Goal: Complete application form: Complete application form

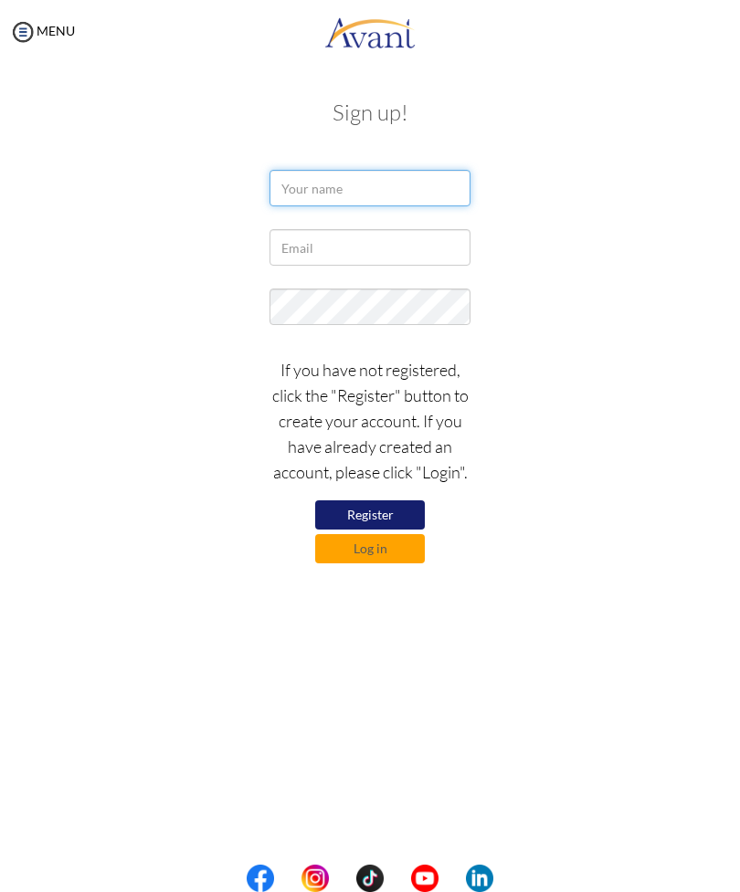
click at [397, 184] on input "text" at bounding box center [369, 188] width 201 height 37
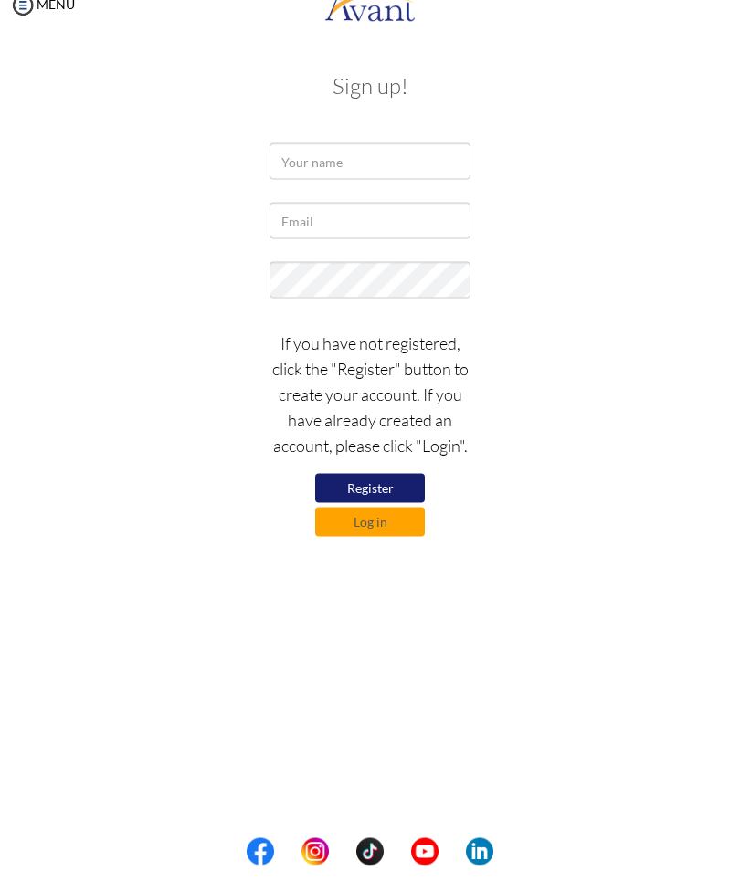
click at [378, 500] on button "Register" at bounding box center [370, 514] width 110 height 29
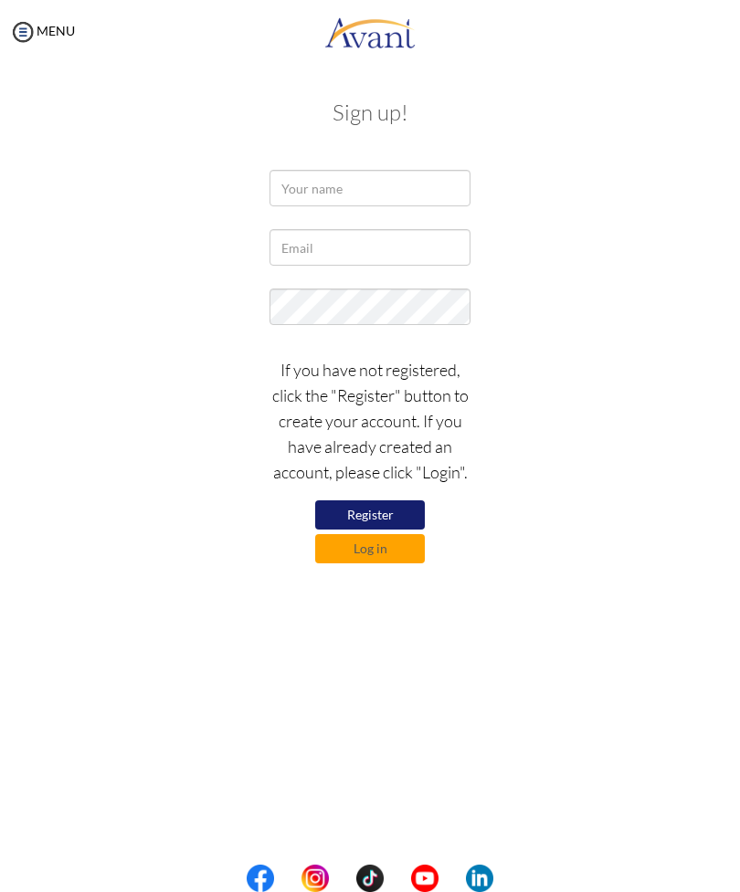
click at [388, 514] on button "Register" at bounding box center [370, 514] width 110 height 29
click at [384, 201] on input "text" at bounding box center [369, 188] width 201 height 37
type input "Shinelle Sylvester"
click at [406, 250] on input "text" at bounding box center [369, 247] width 201 height 37
type input "sylvestershinelle2@gmail.com"
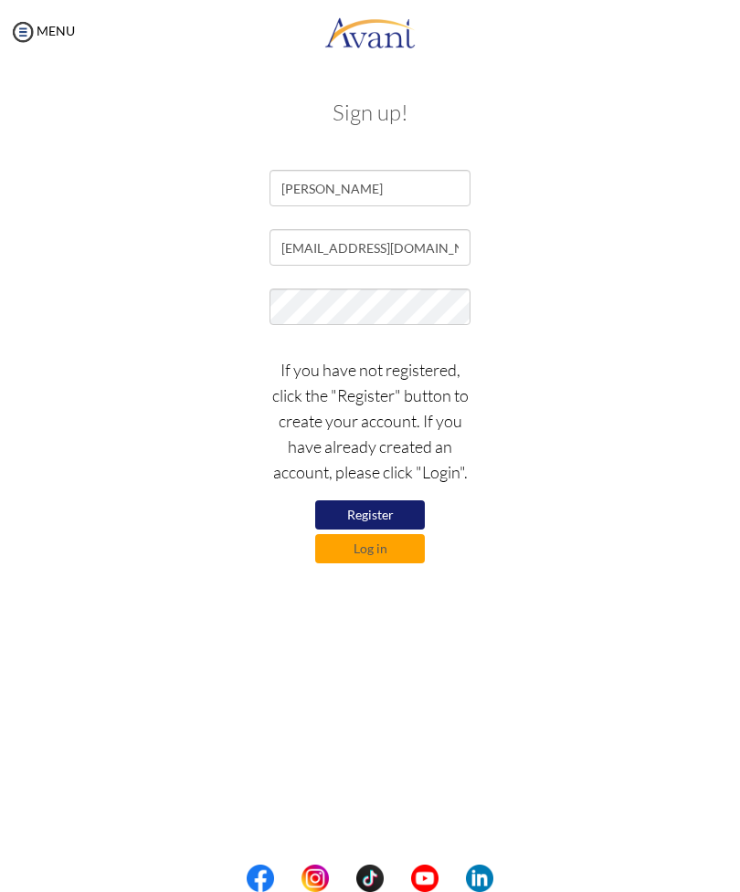
click at [394, 506] on button "Register" at bounding box center [370, 514] width 110 height 29
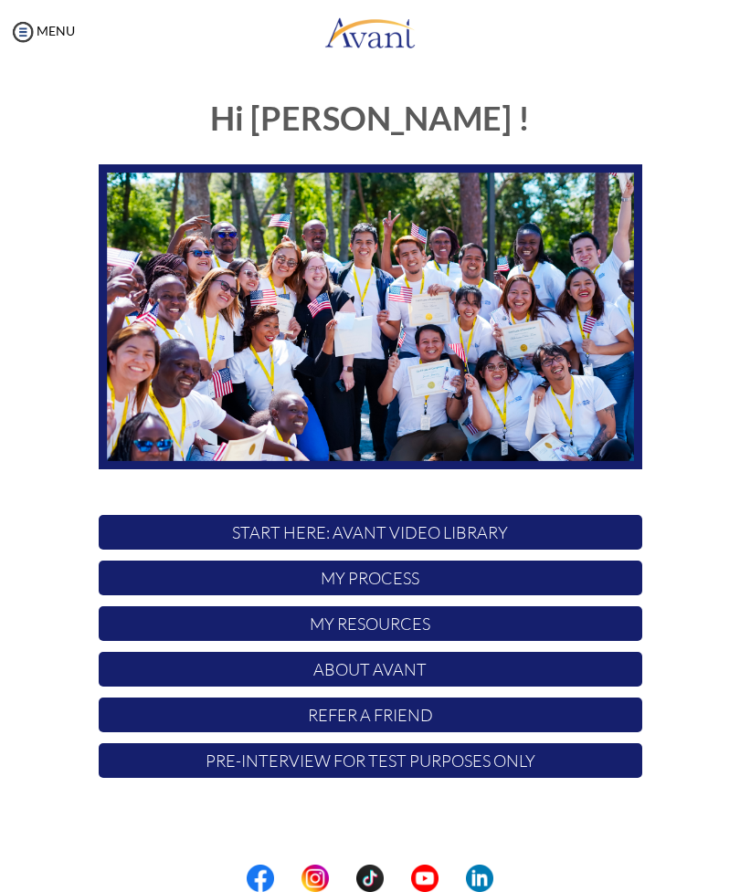
click at [519, 528] on p "START HERE: Avant Video Library" at bounding box center [370, 532] width 543 height 35
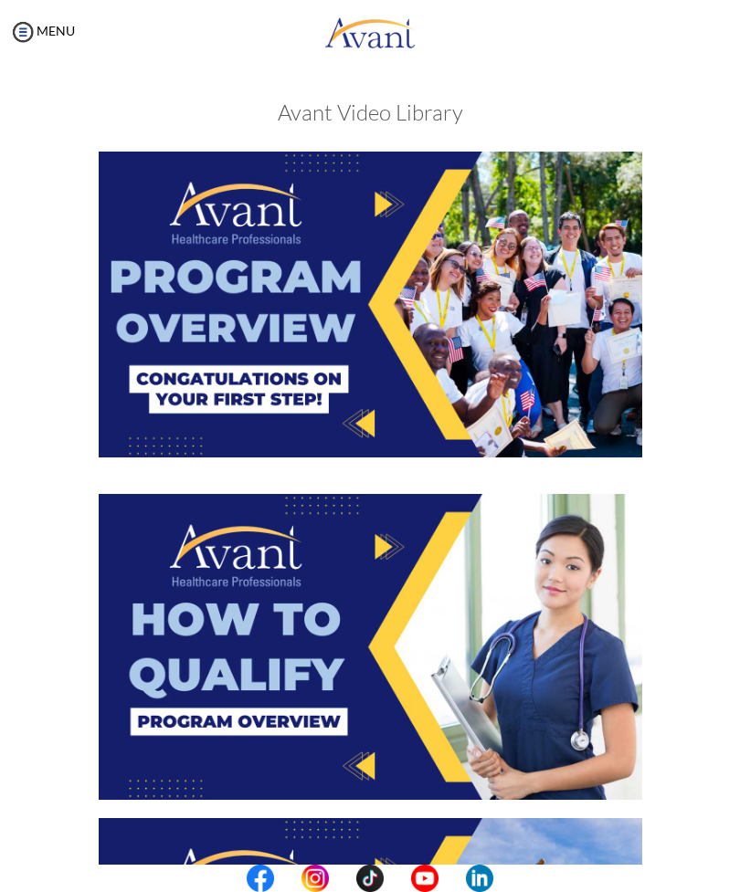
click at [457, 269] on img at bounding box center [370, 305] width 543 height 306
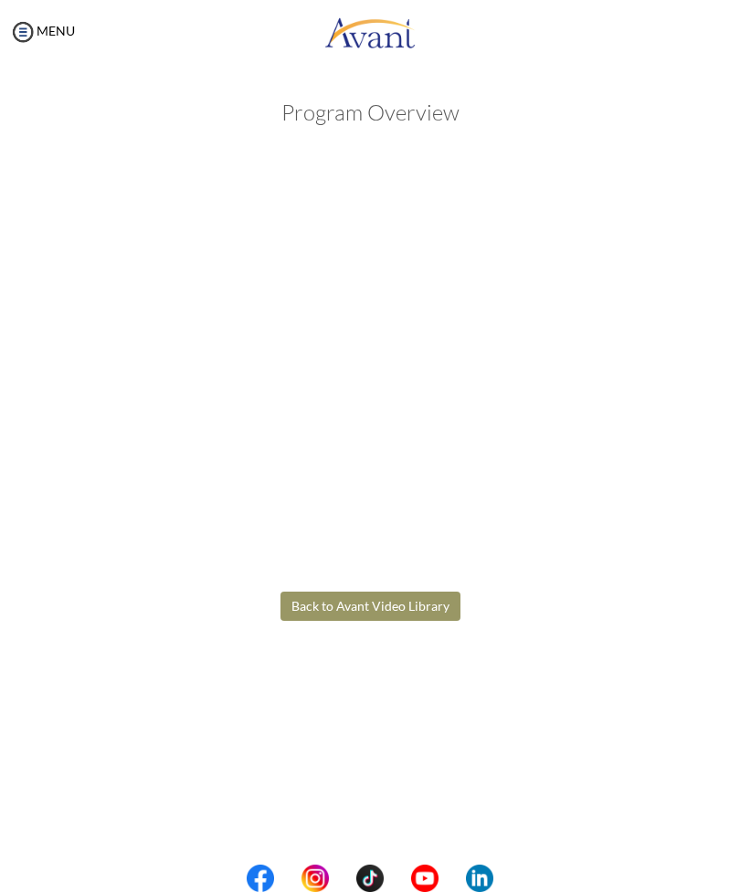
click at [425, 604] on body "Maintenance break. Please come back in 2 hours. MENU My Status What is the next…" at bounding box center [370, 446] width 740 height 892
click at [402, 601] on button "Back to Avant Video Library" at bounding box center [370, 606] width 180 height 29
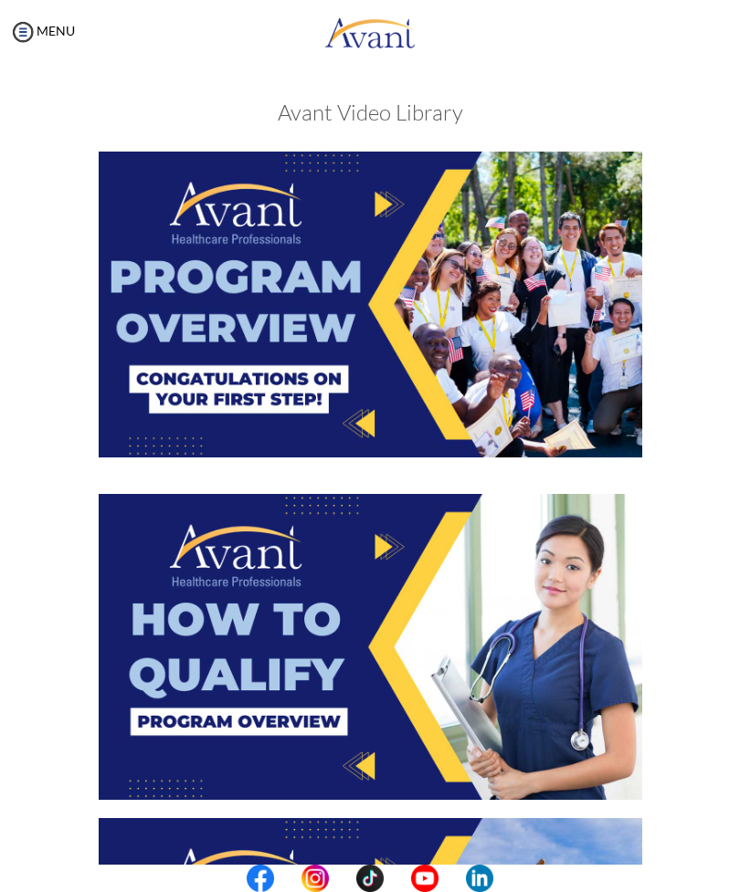
scroll to position [113, 0]
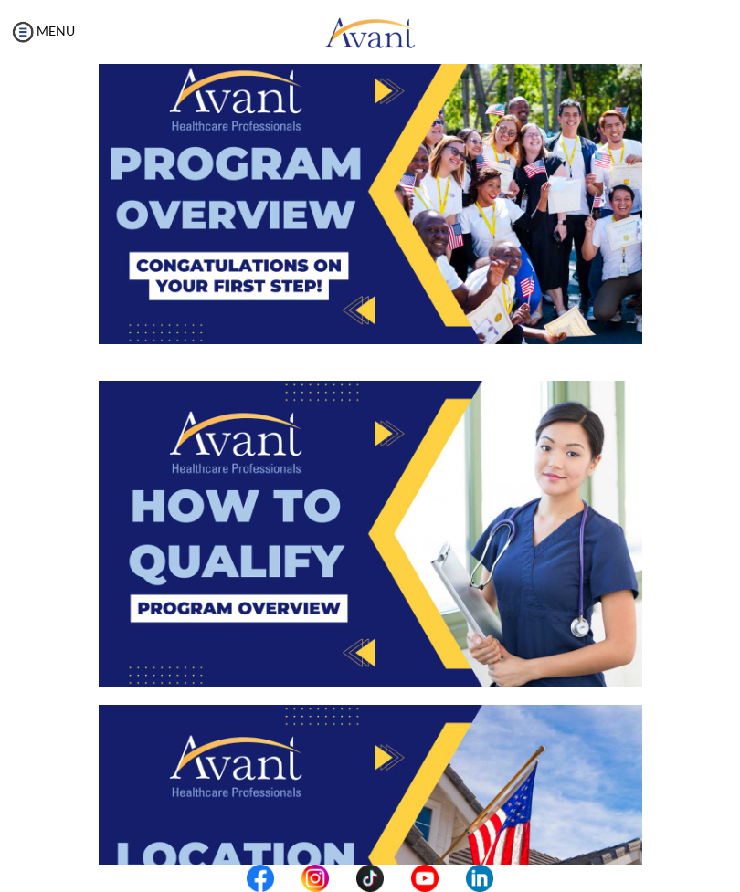
click at [489, 542] on img at bounding box center [370, 534] width 543 height 306
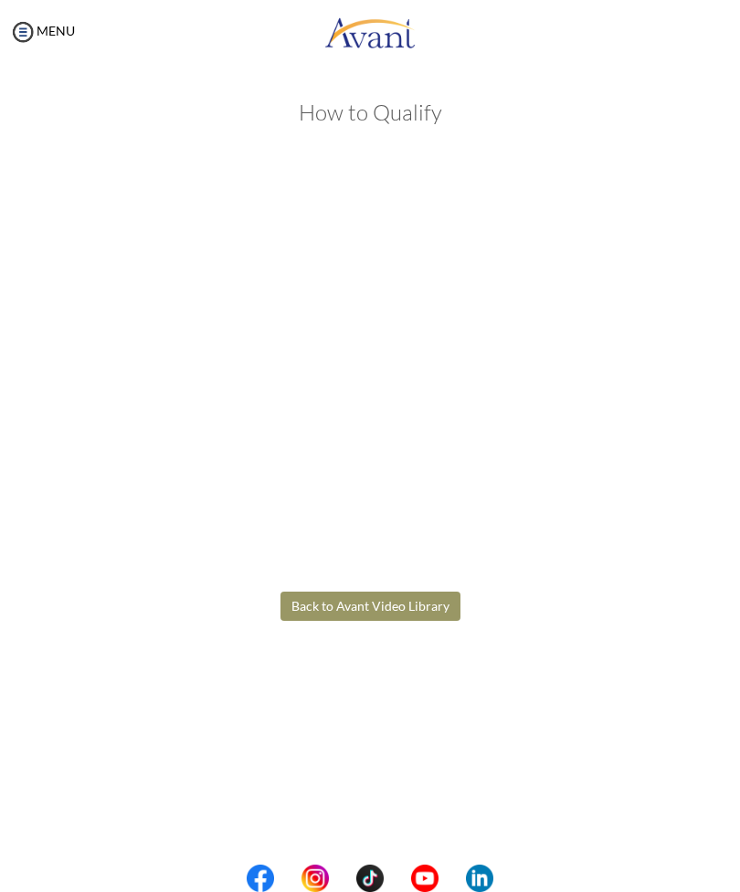
click at [395, 604] on body "Maintenance break. Please come back in 2 hours. MENU My Status What is the next…" at bounding box center [370, 446] width 740 height 892
click at [400, 605] on button "Back to Avant Video Library" at bounding box center [370, 606] width 180 height 29
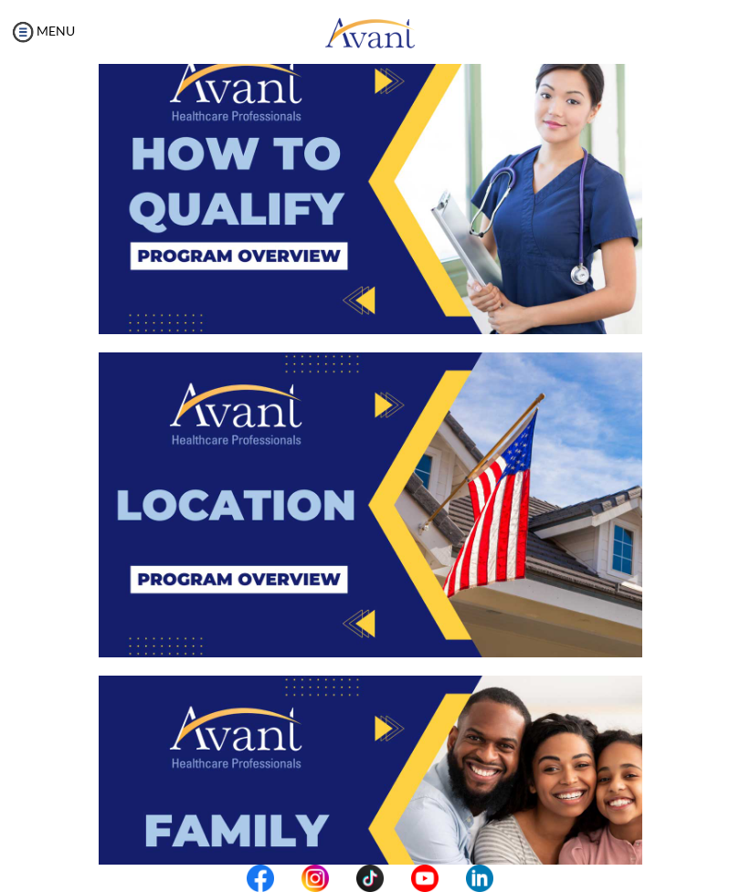
scroll to position [475, 0]
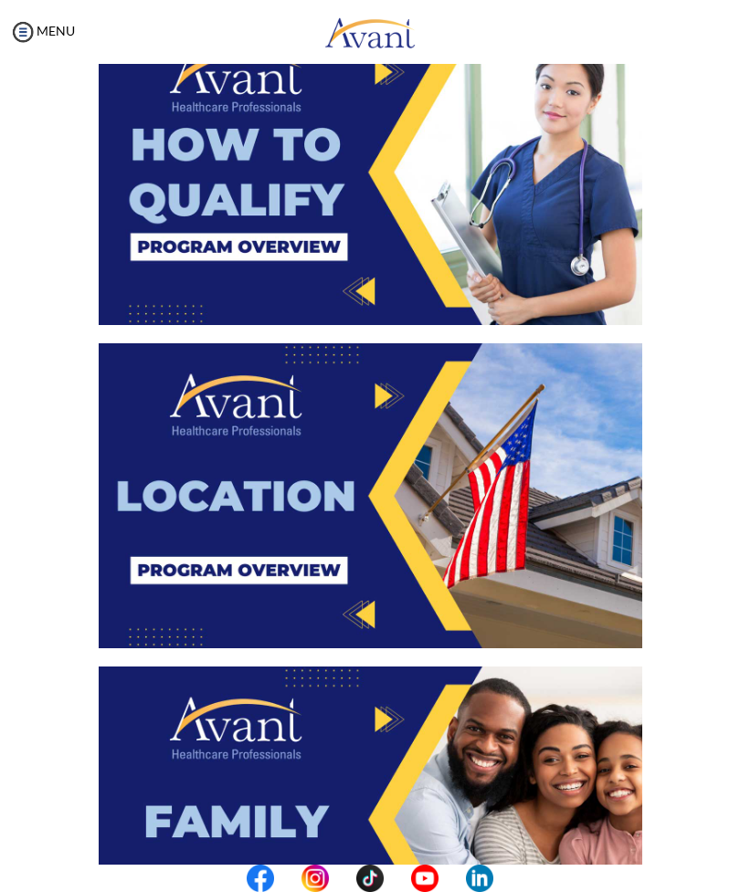
click at [476, 519] on img at bounding box center [370, 496] width 543 height 306
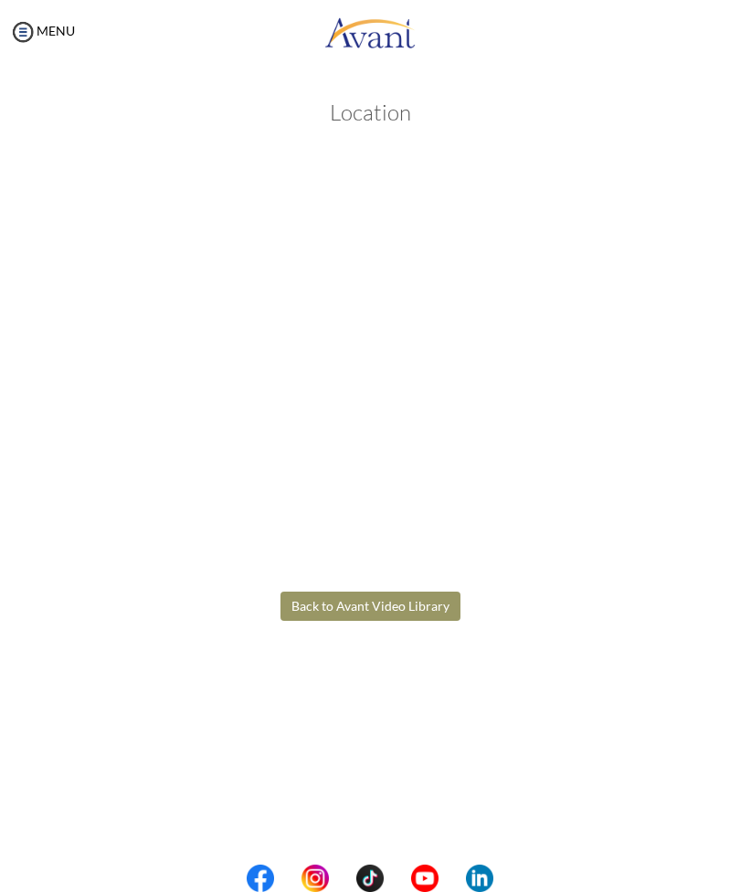
click at [397, 605] on body "Maintenance break. Please come back in 2 hours. MENU My Status What is the next…" at bounding box center [370, 446] width 740 height 892
click at [415, 607] on button "Back to Avant Video Library" at bounding box center [370, 606] width 180 height 29
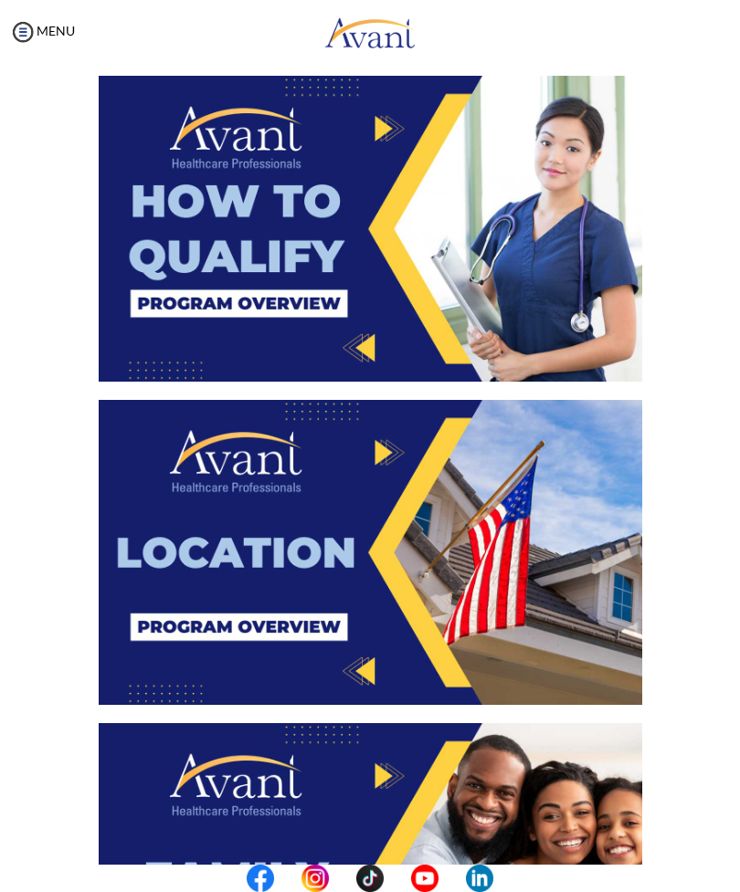
scroll to position [825, 0]
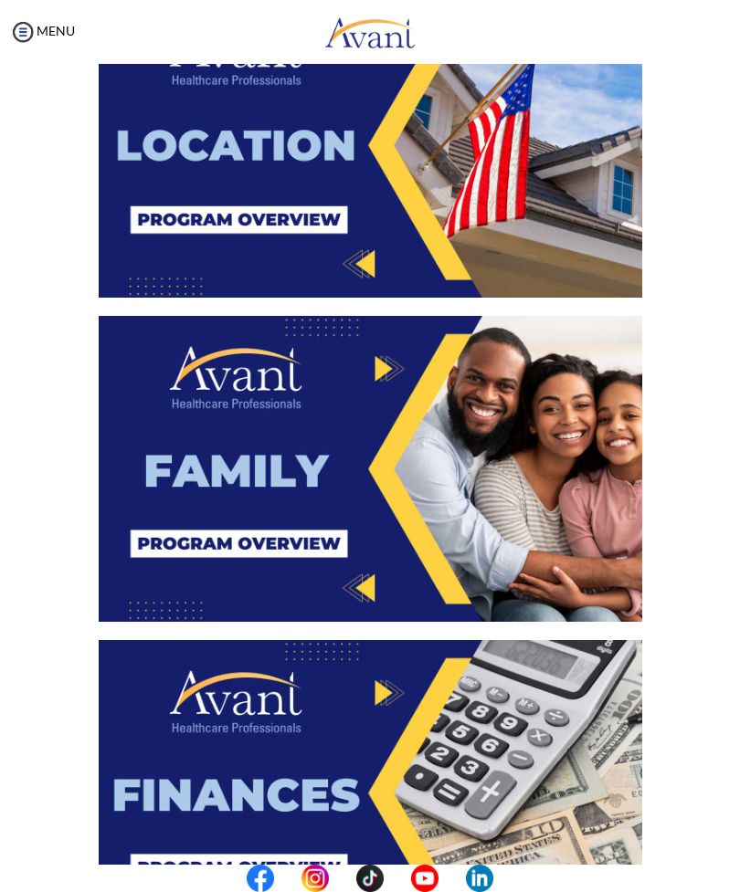
click at [488, 503] on img at bounding box center [370, 469] width 543 height 306
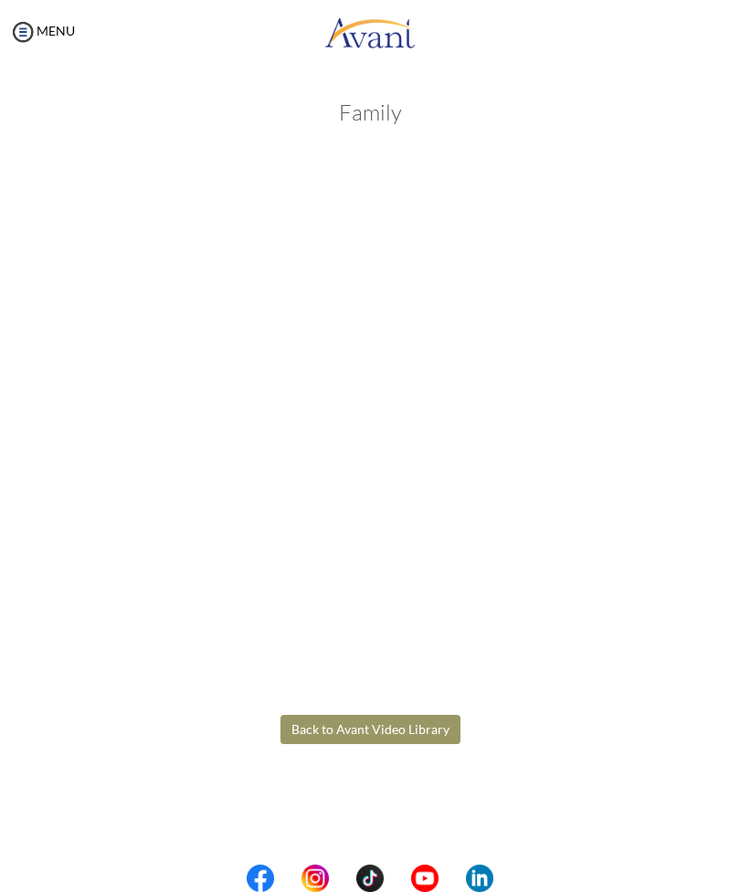
click at [418, 727] on body "Maintenance break. Please come back in 2 hours. MENU My Status What is the next…" at bounding box center [370, 446] width 740 height 892
click at [424, 724] on button "Back to Avant Video Library" at bounding box center [370, 729] width 180 height 29
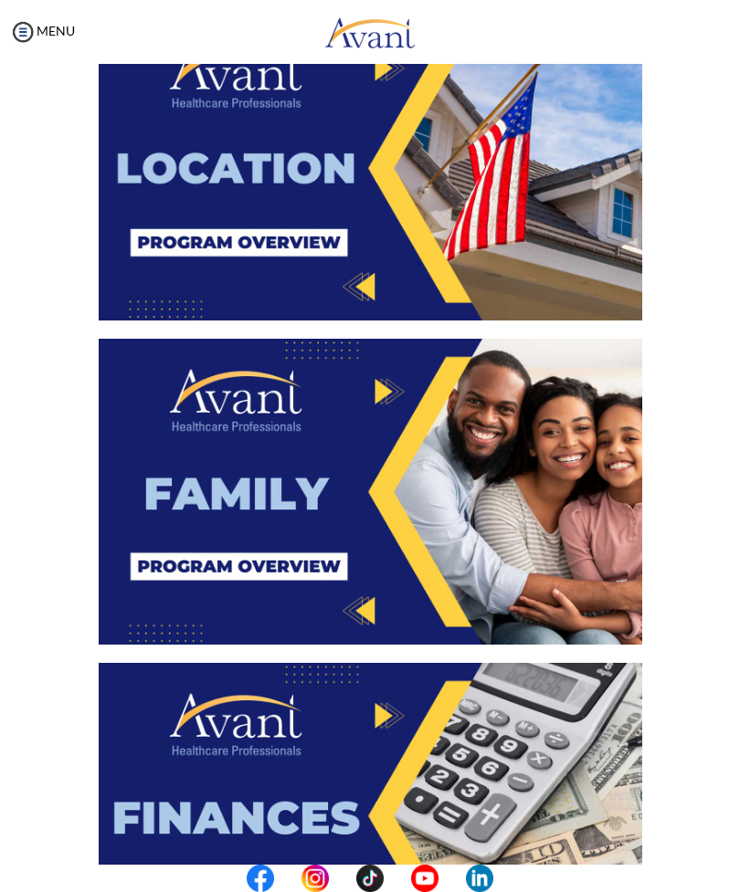
scroll to position [1133, 0]
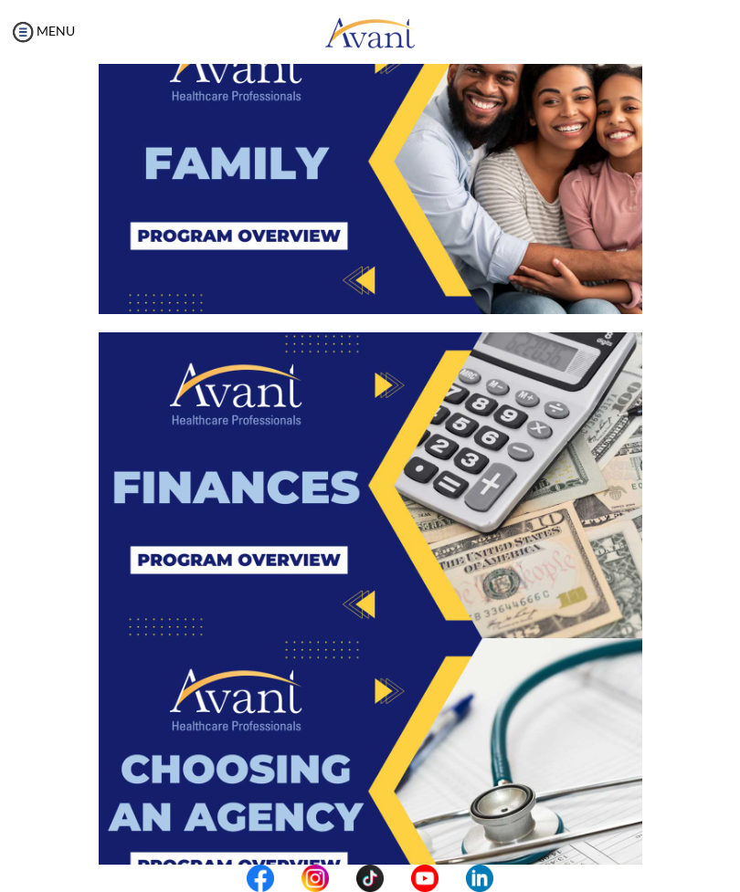
click at [446, 595] on img at bounding box center [370, 485] width 543 height 306
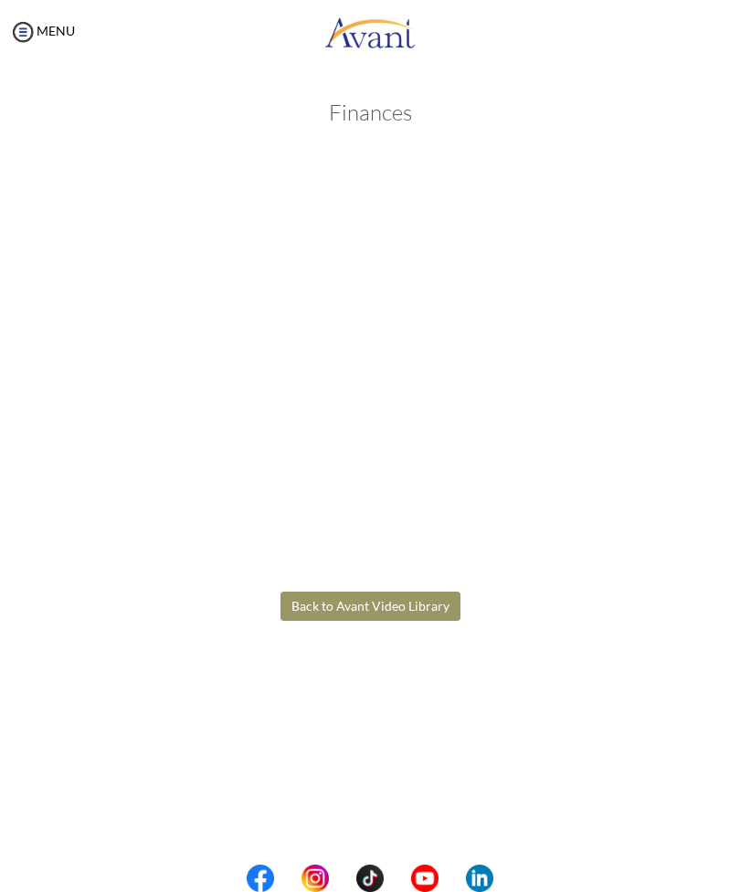
click at [431, 598] on body "Maintenance break. Please come back in 2 hours. MENU My Status What is the next…" at bounding box center [370, 446] width 740 height 892
click at [416, 610] on button "Back to Avant Video Library" at bounding box center [370, 606] width 180 height 29
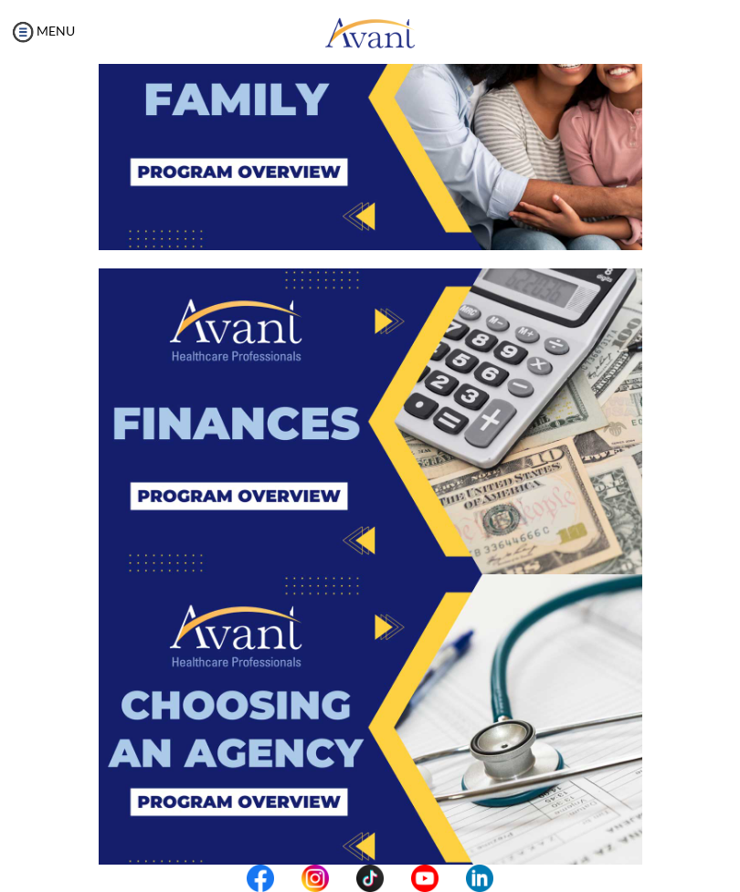
scroll to position [1264, 0]
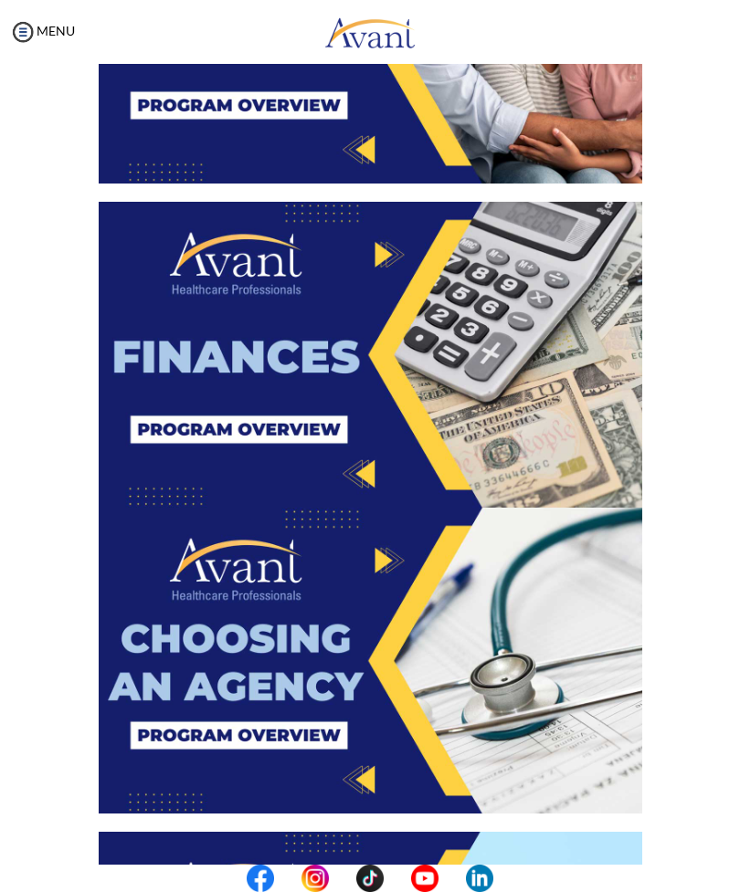
click at [413, 502] on img at bounding box center [370, 355] width 543 height 306
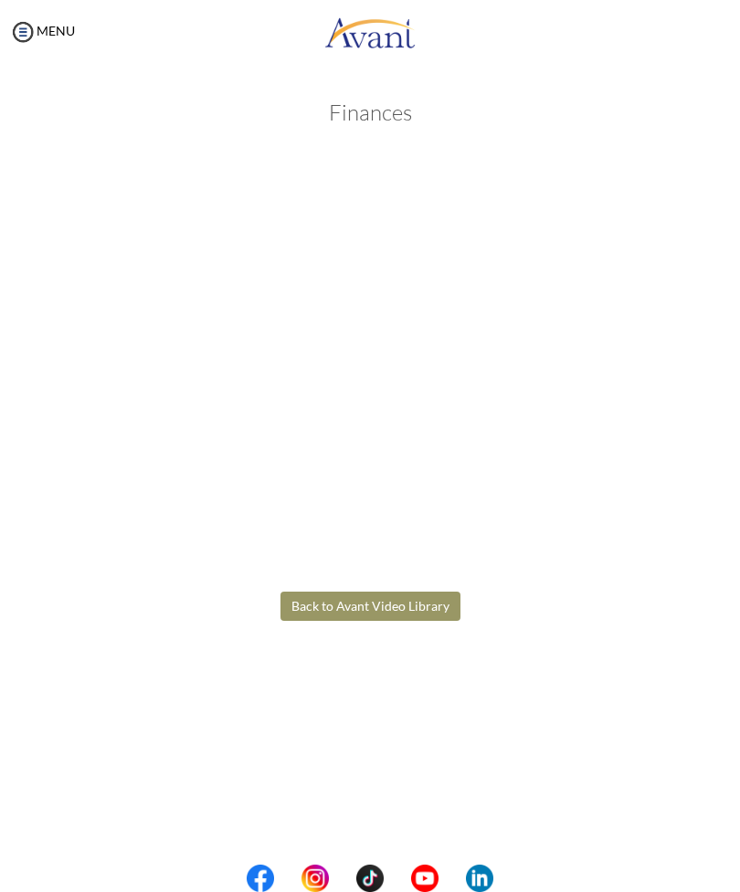
click at [426, 600] on body "Maintenance break. Please come back in 2 hours. MENU My Status What is the next…" at bounding box center [370, 446] width 740 height 892
click at [418, 603] on button "Back to Avant Video Library" at bounding box center [370, 606] width 180 height 29
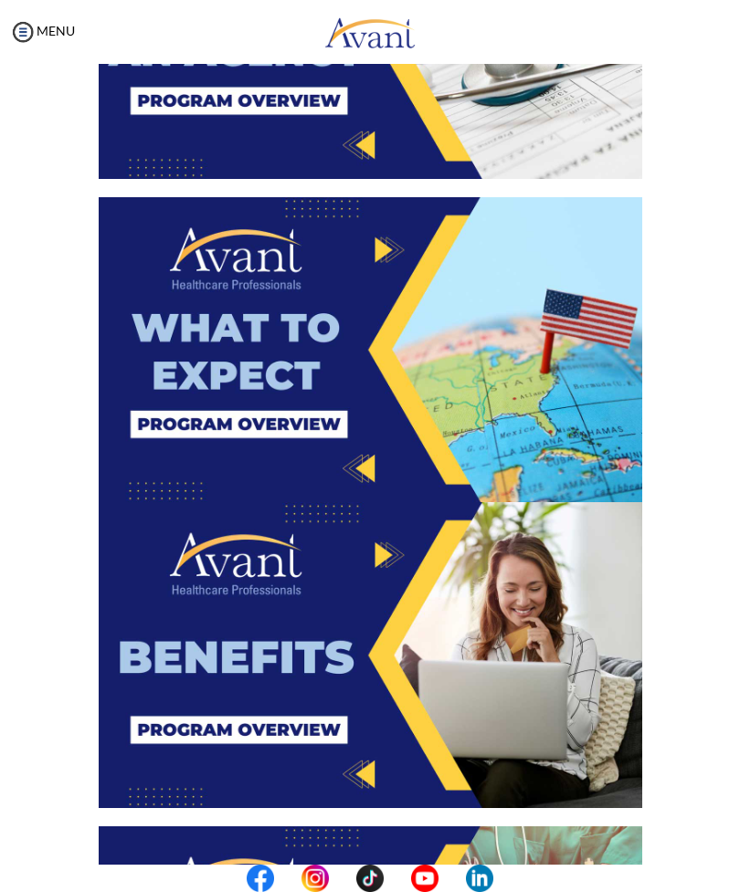
scroll to position [1901, 0]
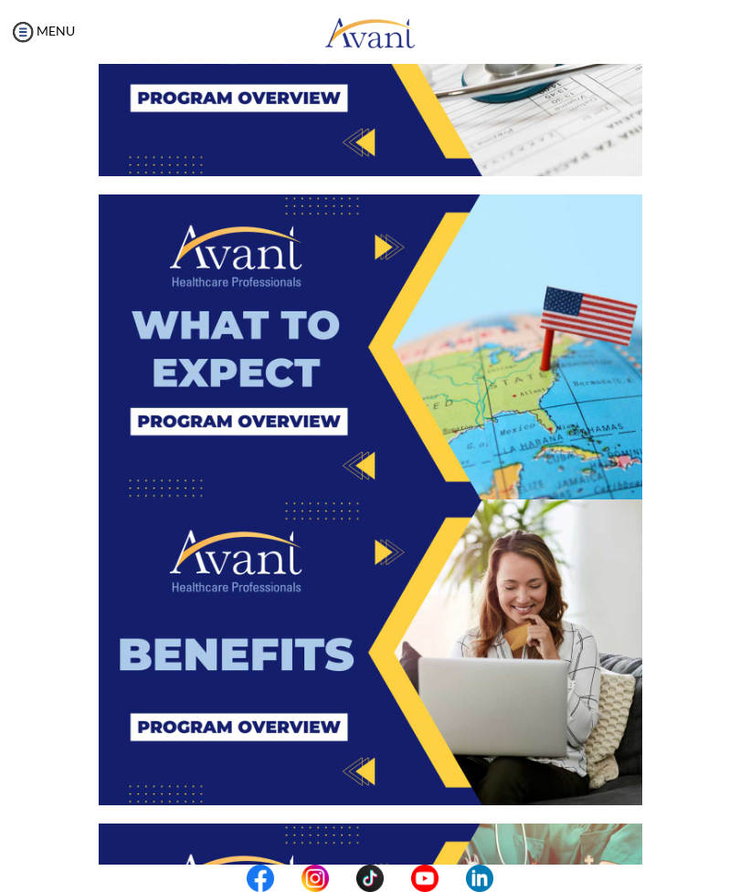
click at [392, 550] on img at bounding box center [370, 652] width 543 height 306
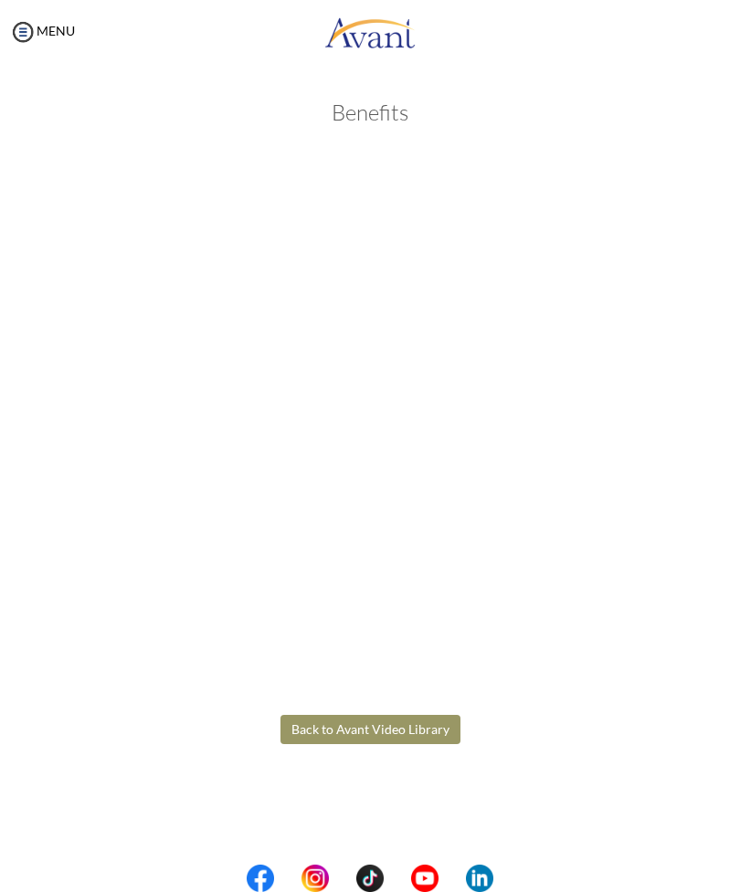
click at [329, 728] on body "Maintenance break. Please come back in 2 hours. MENU My Status What is the next…" at bounding box center [370, 446] width 740 height 892
click at [335, 727] on button "Back to Avant Video Library" at bounding box center [370, 729] width 180 height 29
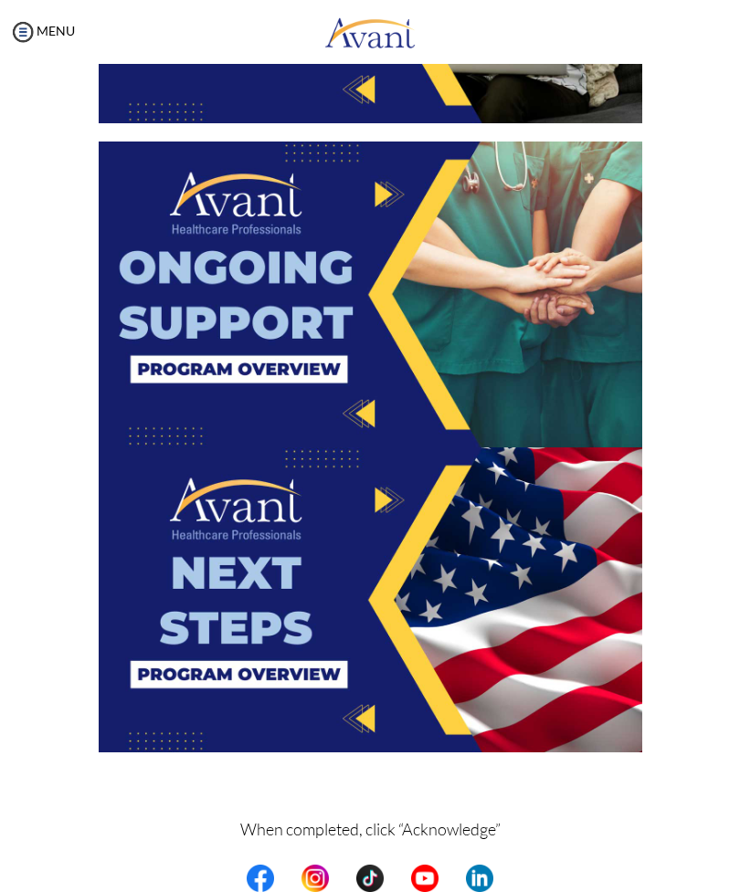
scroll to position [2585, 0]
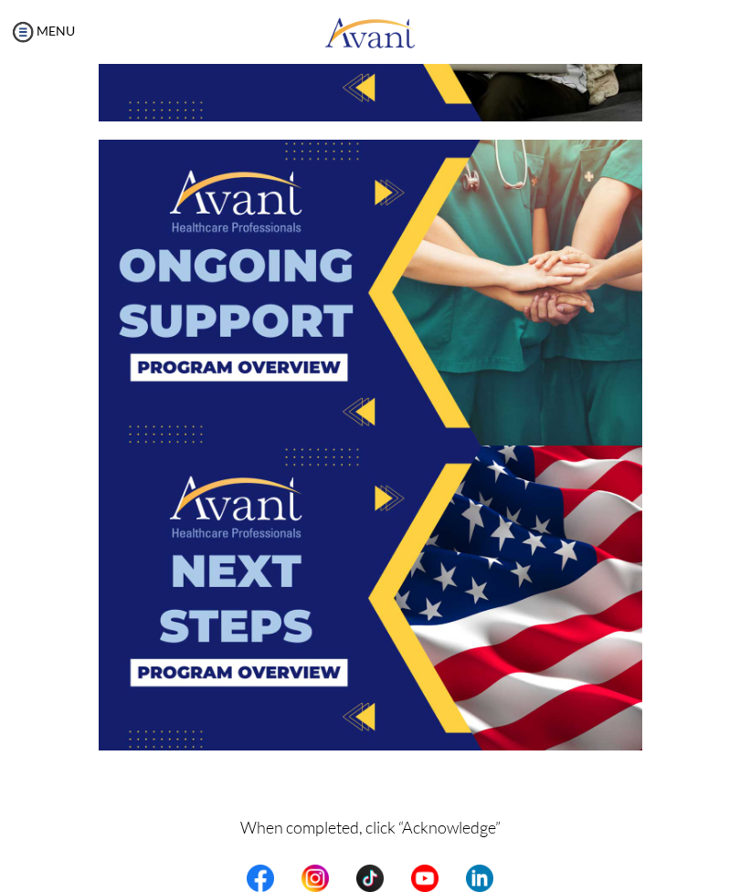
click at [373, 415] on img at bounding box center [370, 293] width 543 height 306
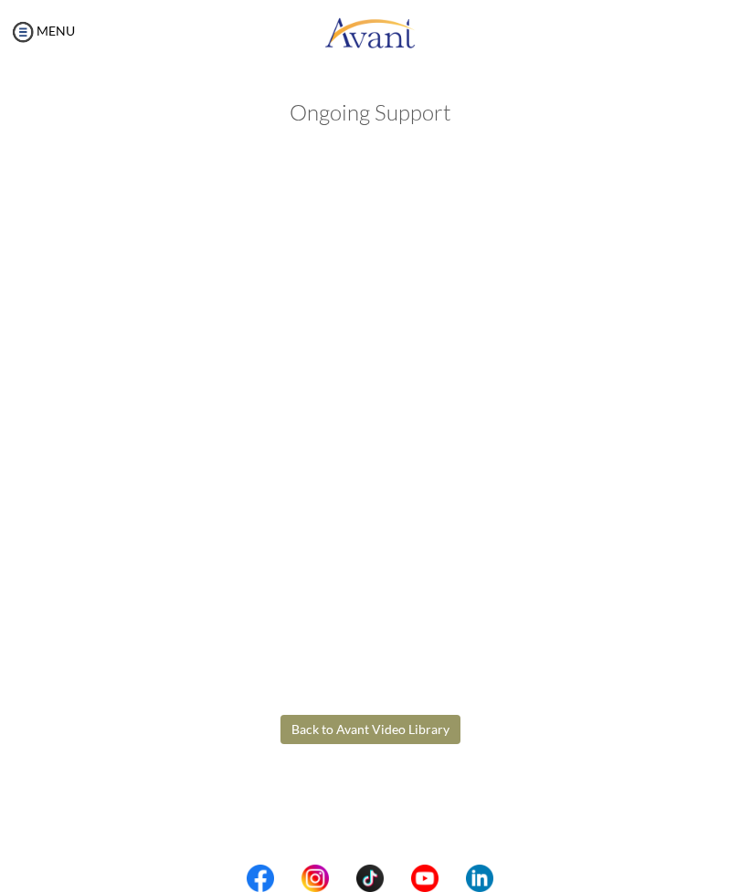
click at [403, 735] on body "Maintenance break. Please come back in 2 hours. MENU My Status What is the next…" at bounding box center [370, 446] width 740 height 892
click at [401, 723] on button "Back to Avant Video Library" at bounding box center [370, 729] width 180 height 29
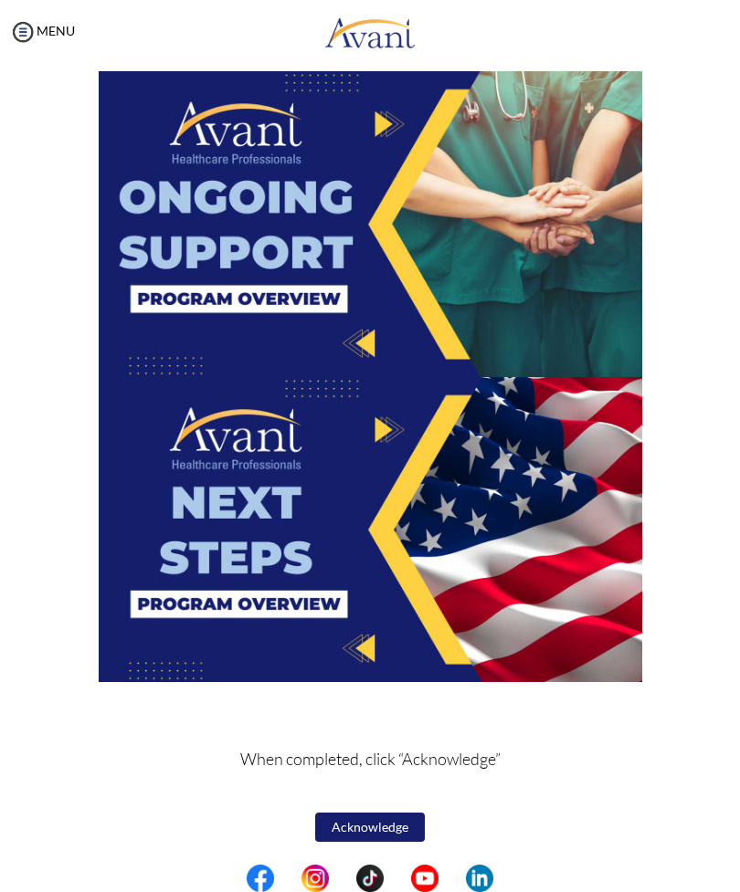
scroll to position [2653, 0]
click at [367, 341] on img at bounding box center [370, 224] width 543 height 306
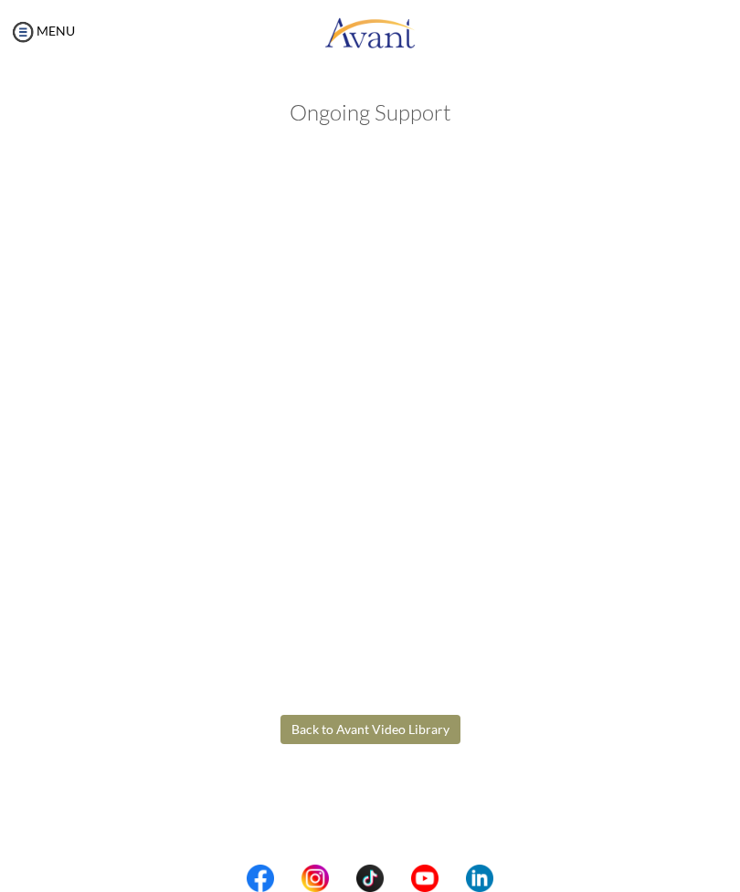
click at [434, 718] on body "Maintenance break. Please come back in 2 hours. MENU My Status What is the next…" at bounding box center [370, 446] width 740 height 892
click at [415, 723] on button "Back to Avant Video Library" at bounding box center [370, 729] width 180 height 29
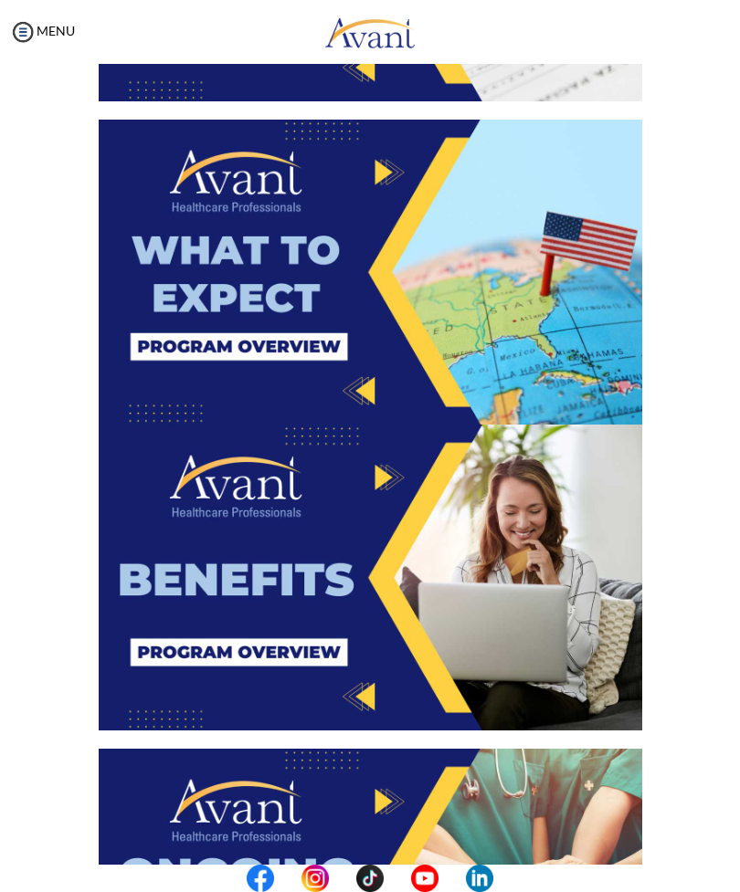
scroll to position [1977, 0]
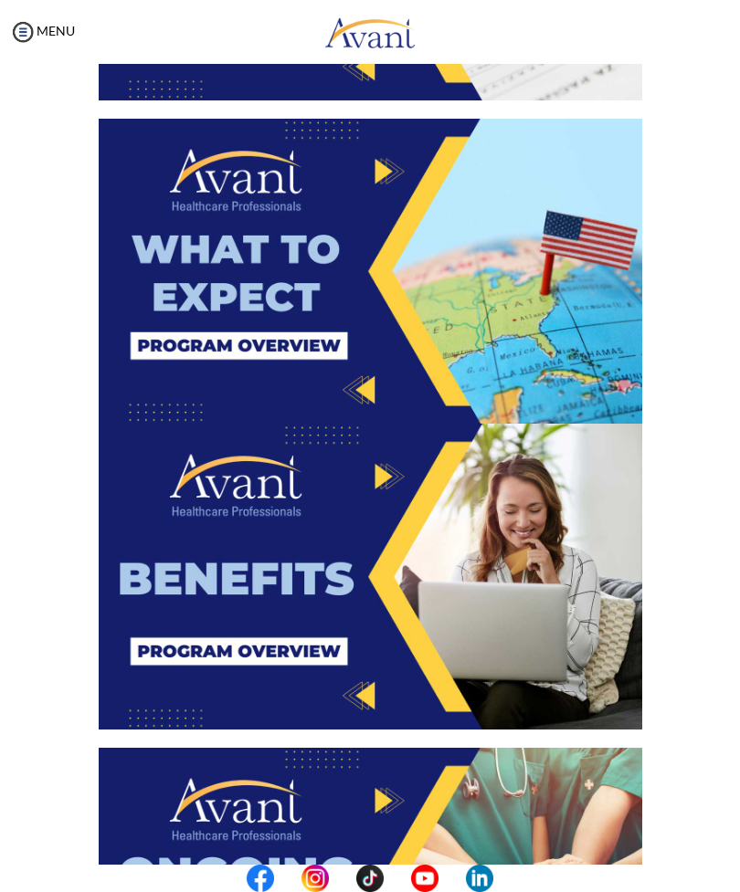
click at [487, 263] on img at bounding box center [370, 272] width 543 height 306
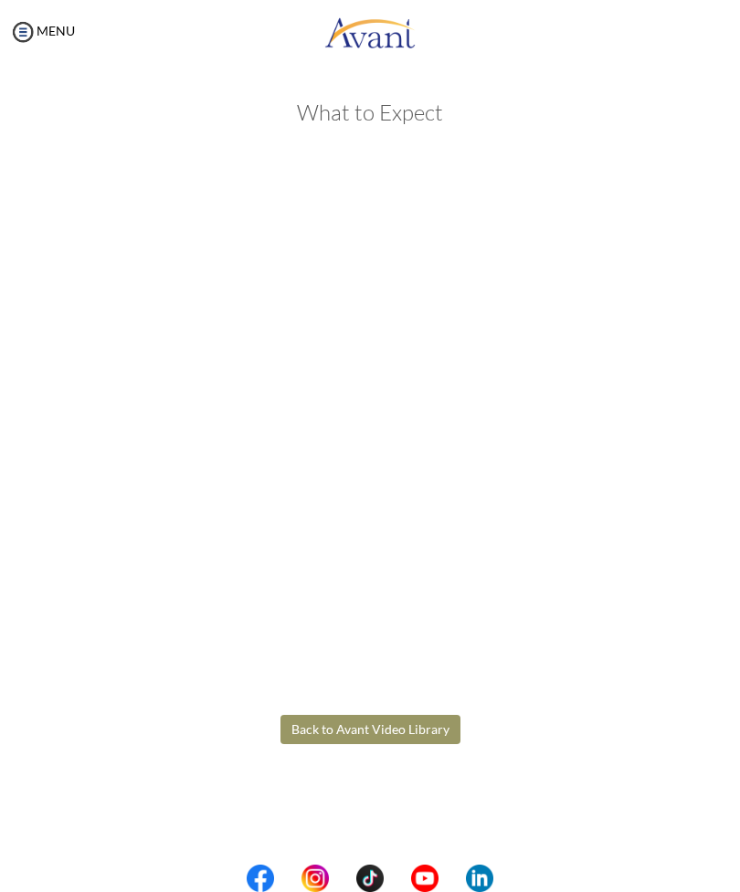
click at [402, 729] on body "Maintenance break. Please come back in 2 hours. MENU My Status What is the next…" at bounding box center [370, 446] width 740 height 892
click at [420, 727] on button "Back to Avant Video Library" at bounding box center [370, 729] width 180 height 29
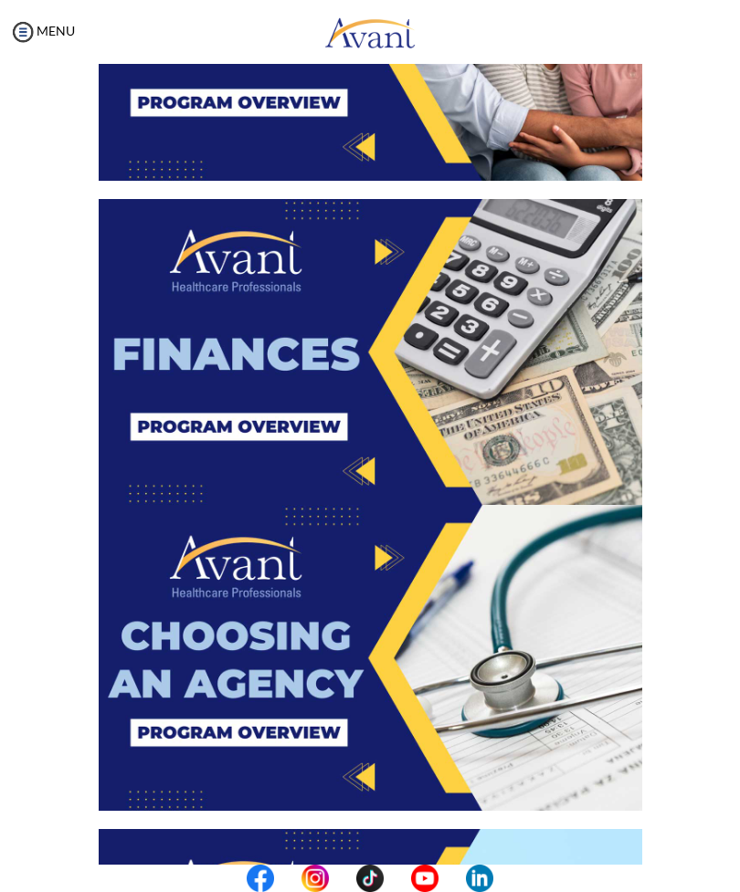
scroll to position [1269, 0]
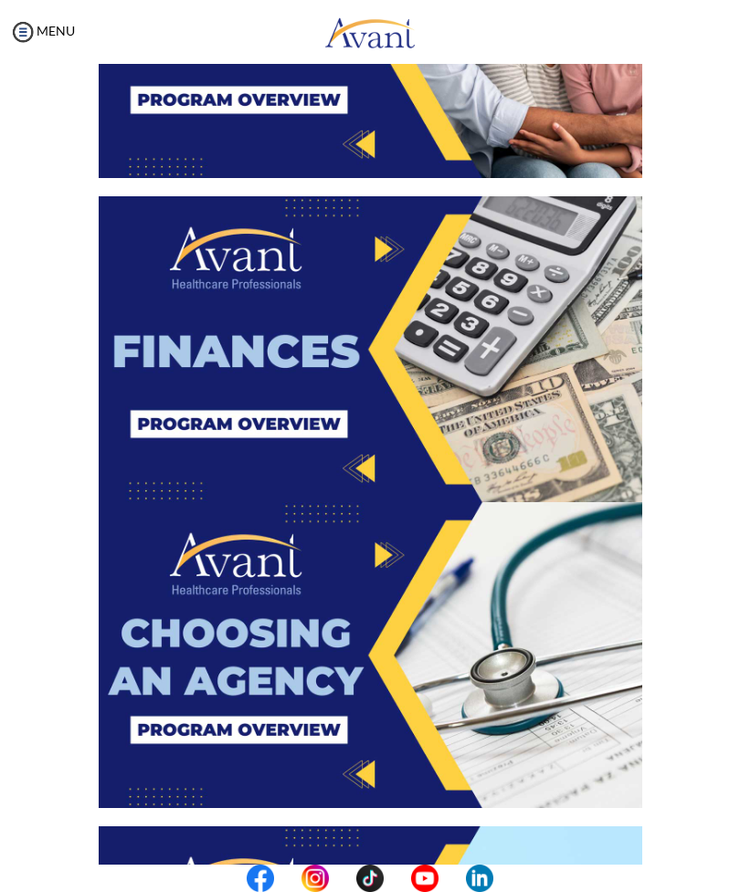
click at [413, 662] on img at bounding box center [370, 655] width 543 height 306
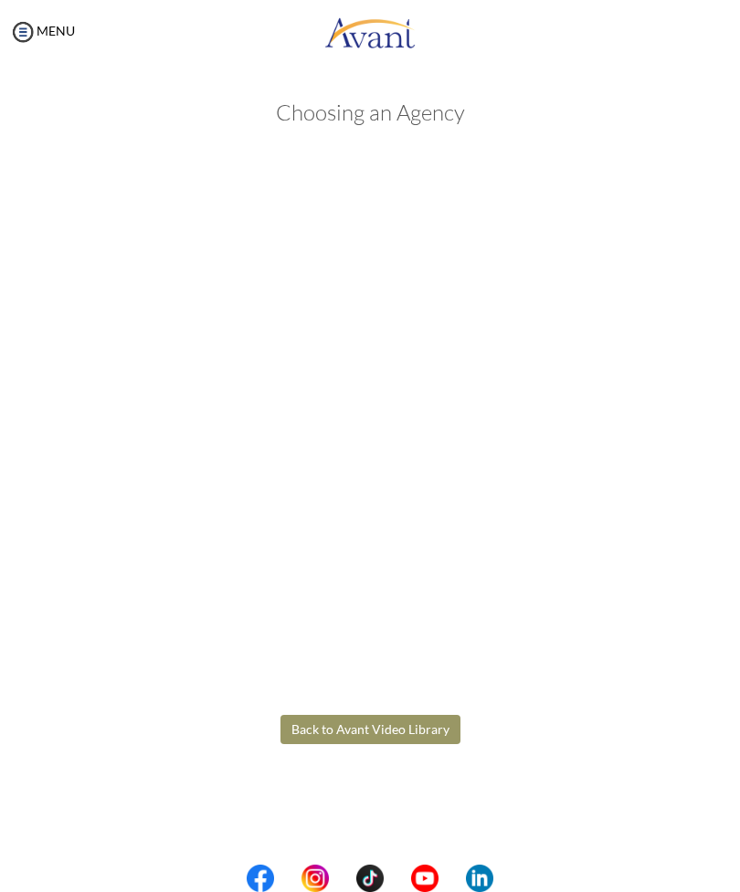
click at [425, 725] on body "Maintenance break. Please come back in 2 hours. MENU My Status What is the next…" at bounding box center [370, 446] width 740 height 892
click at [419, 724] on button "Back to Avant Video Library" at bounding box center [370, 729] width 180 height 29
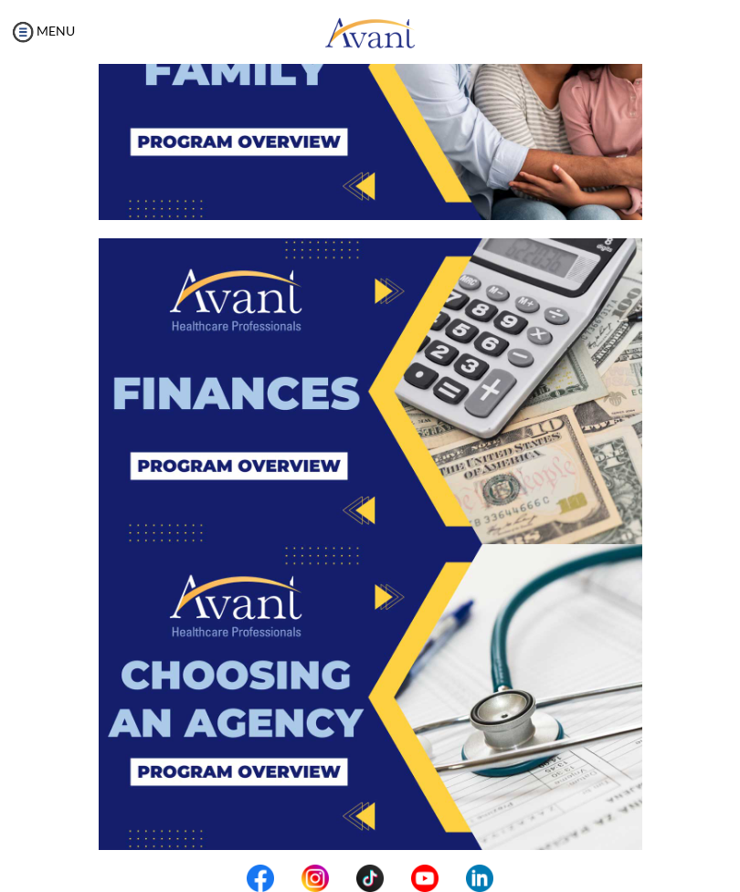
scroll to position [1548, 0]
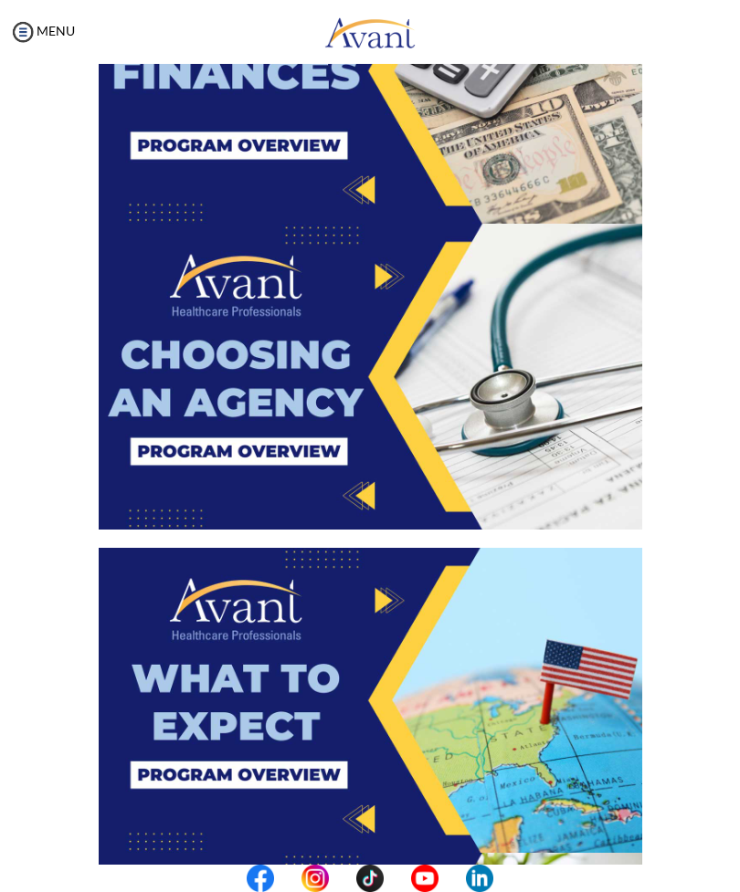
click at [469, 407] on img at bounding box center [370, 377] width 543 height 306
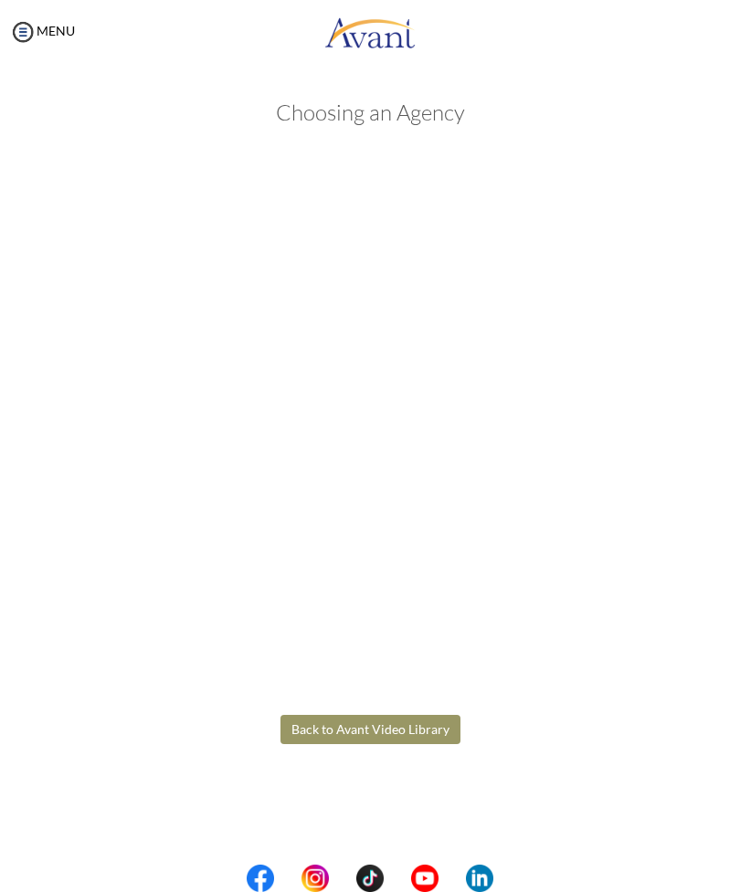
click at [434, 725] on body "Maintenance break. Please come back in 2 hours. MENU My Status What is the next…" at bounding box center [370, 446] width 740 height 892
click at [538, 731] on div "Choosing an Agency Back to Avant Video Library" at bounding box center [369, 466] width 685 height 769
click at [433, 722] on button "Back to Avant Video Library" at bounding box center [370, 729] width 180 height 29
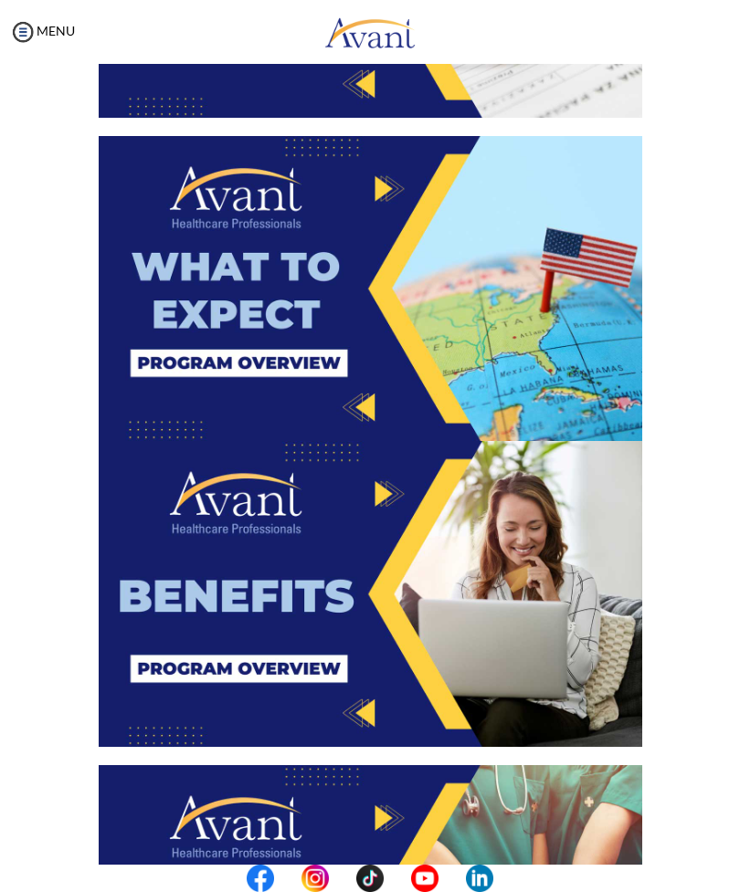
scroll to position [1957, 0]
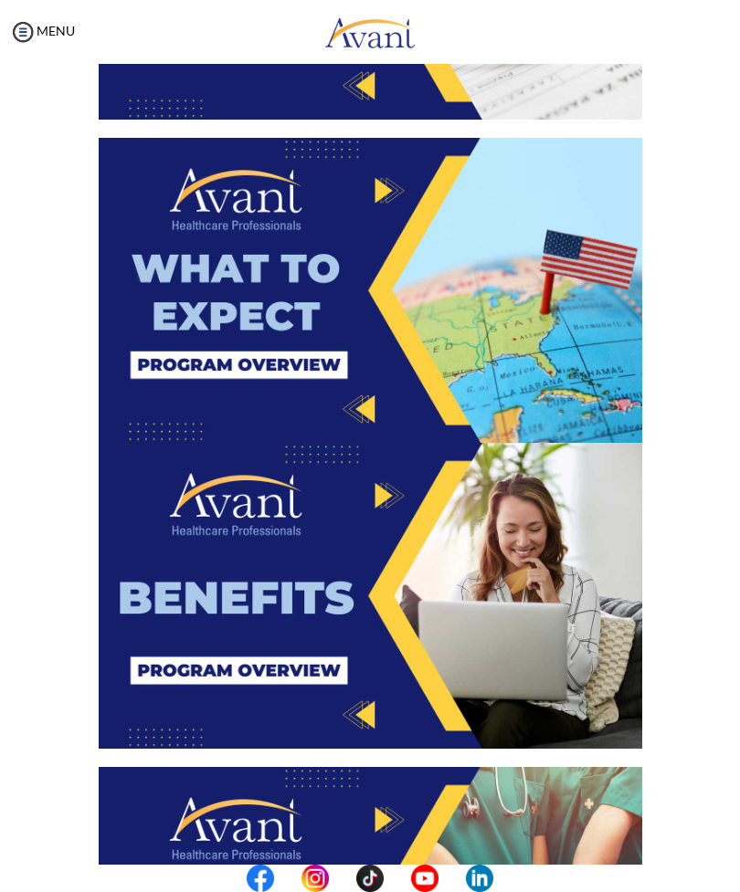
click at [479, 289] on img at bounding box center [370, 291] width 543 height 306
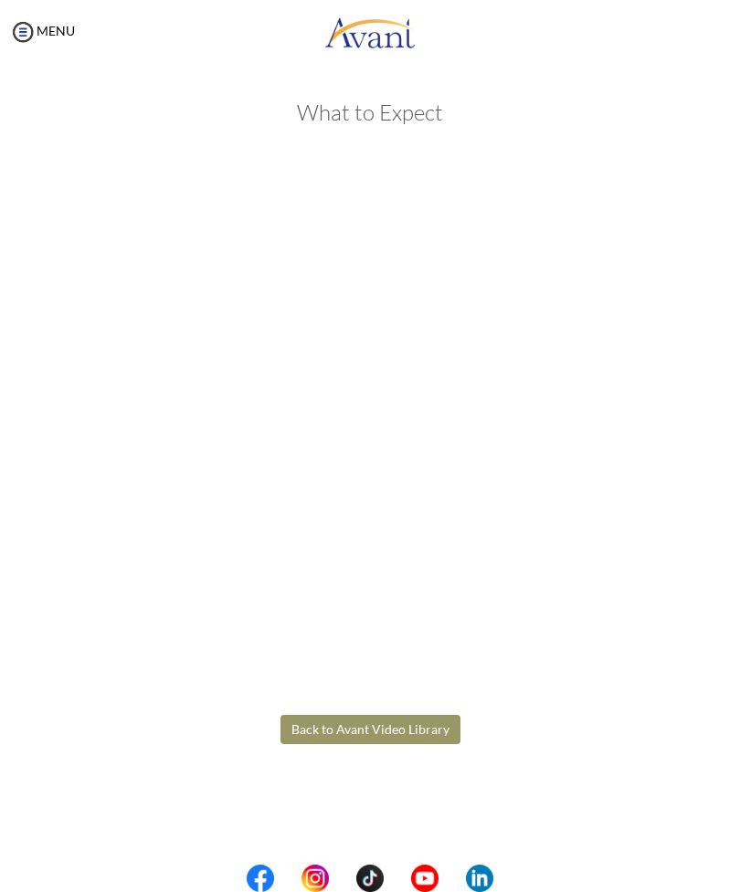
click at [417, 725] on body "Maintenance break. Please come back in 2 hours. MENU My Status What is the next…" at bounding box center [370, 446] width 740 height 892
click at [417, 725] on button "Back to Avant Video Library" at bounding box center [370, 729] width 180 height 29
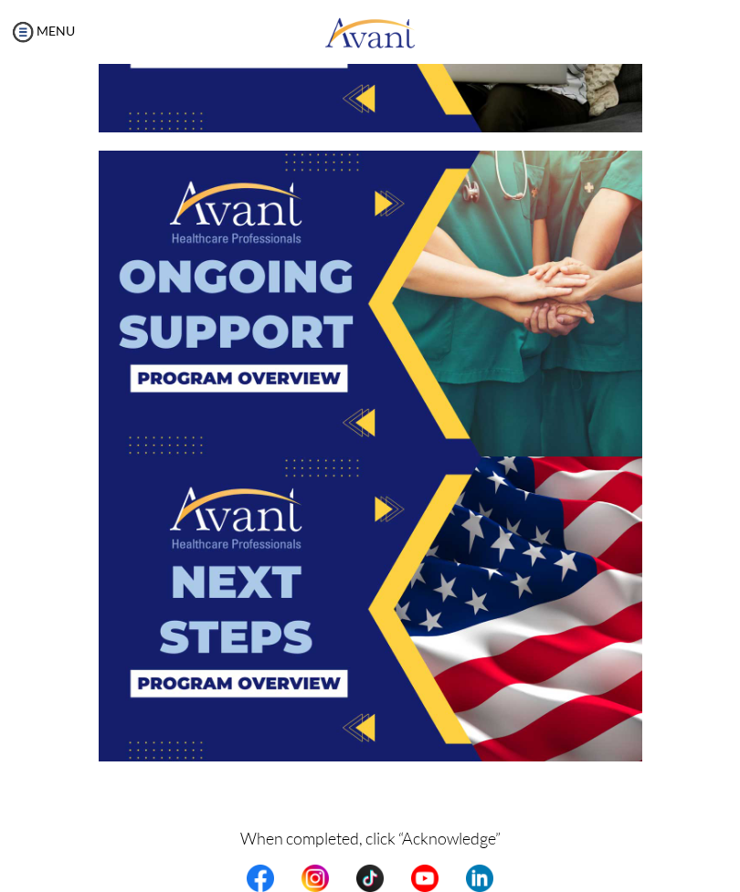
scroll to position [2587, 0]
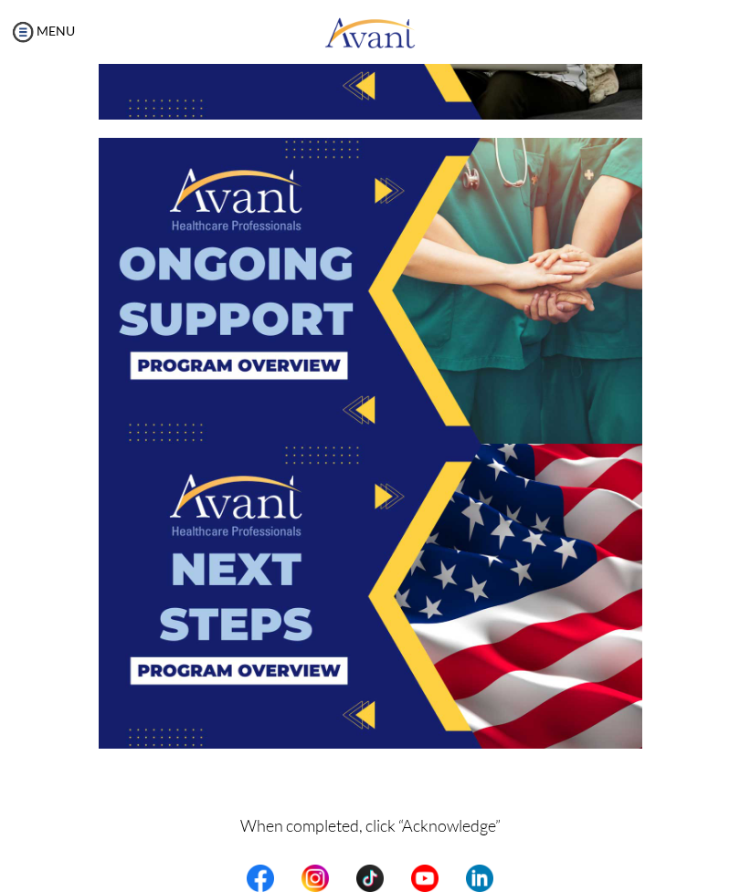
click at [376, 243] on img at bounding box center [370, 291] width 543 height 306
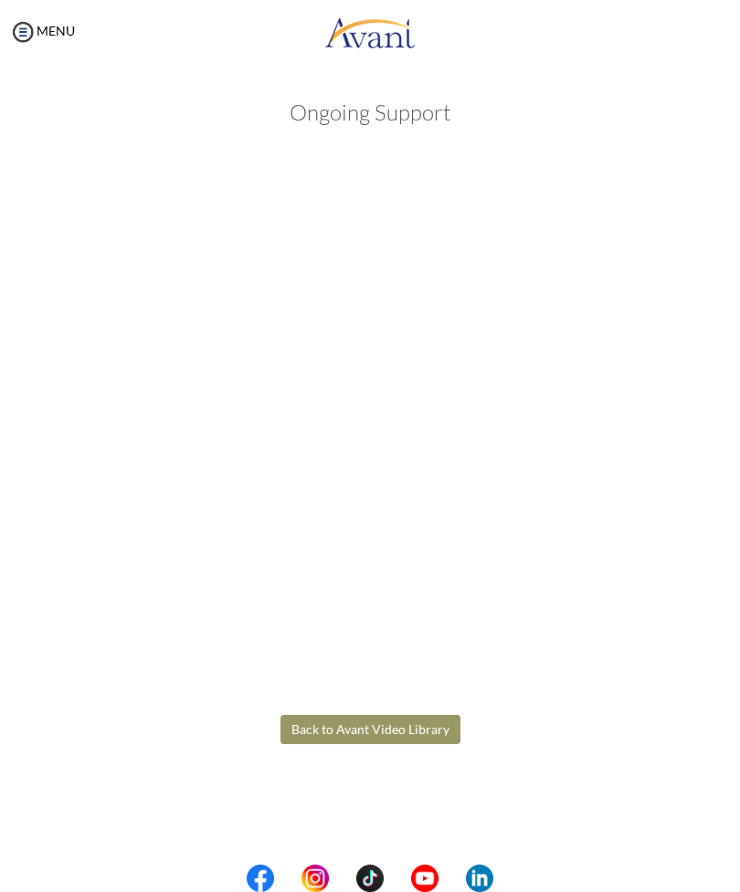
click at [420, 725] on body "Maintenance break. Please come back in 2 hours. MENU My Status What is the next…" at bounding box center [370, 446] width 740 height 892
click at [415, 726] on button "Back to Avant Video Library" at bounding box center [370, 729] width 180 height 29
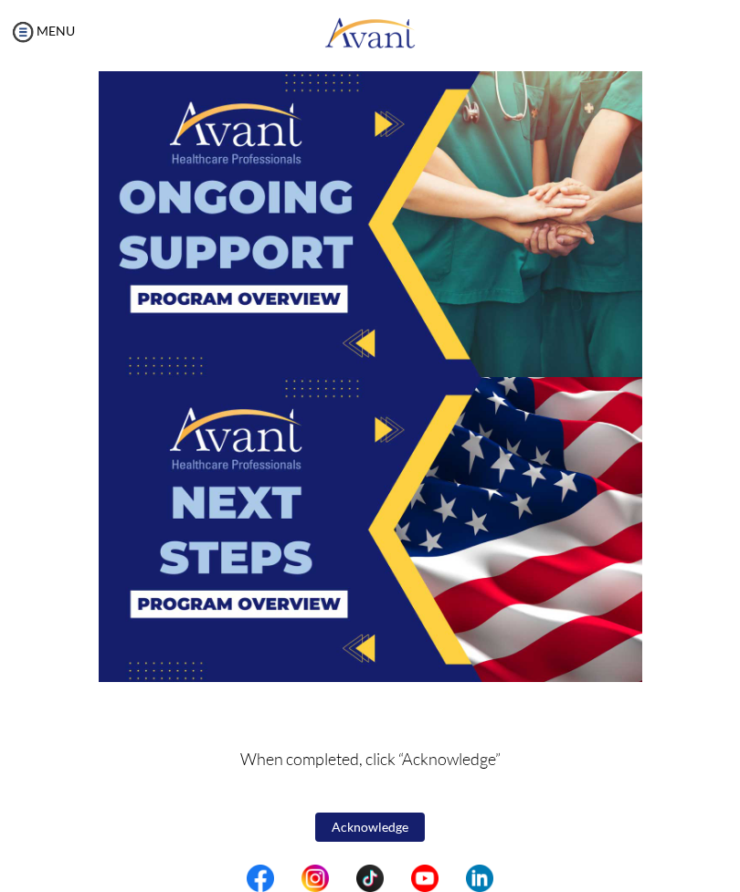
scroll to position [2653, 0]
click at [397, 544] on img at bounding box center [370, 530] width 543 height 306
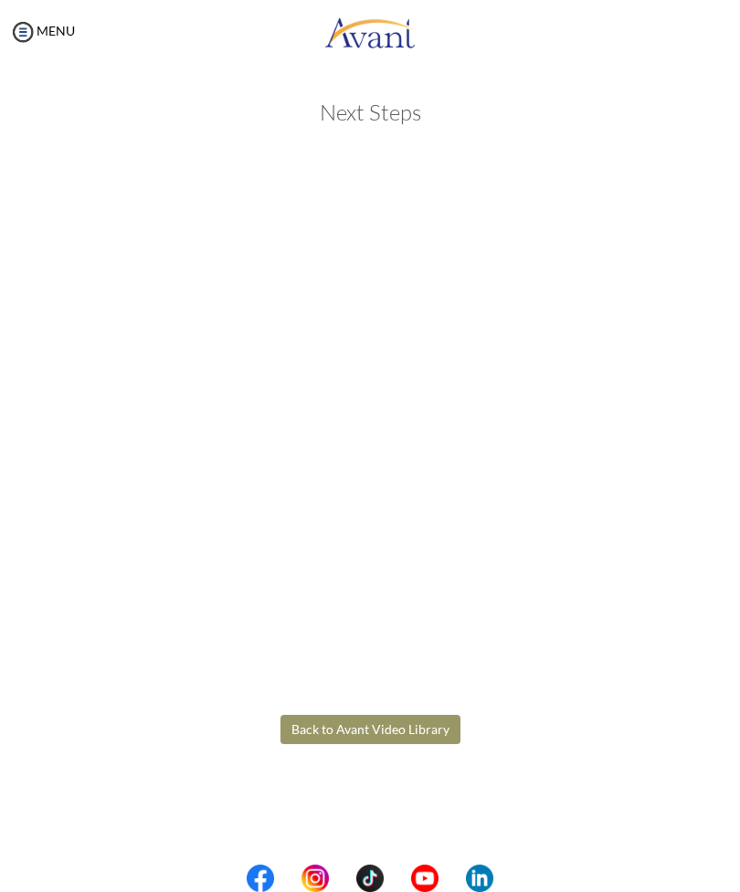
click at [408, 729] on body "Maintenance break. Please come back in 2 hours. MENU My Status What is the next…" at bounding box center [370, 446] width 740 height 892
click at [402, 723] on button "Back to Avant Video Library" at bounding box center [370, 729] width 180 height 29
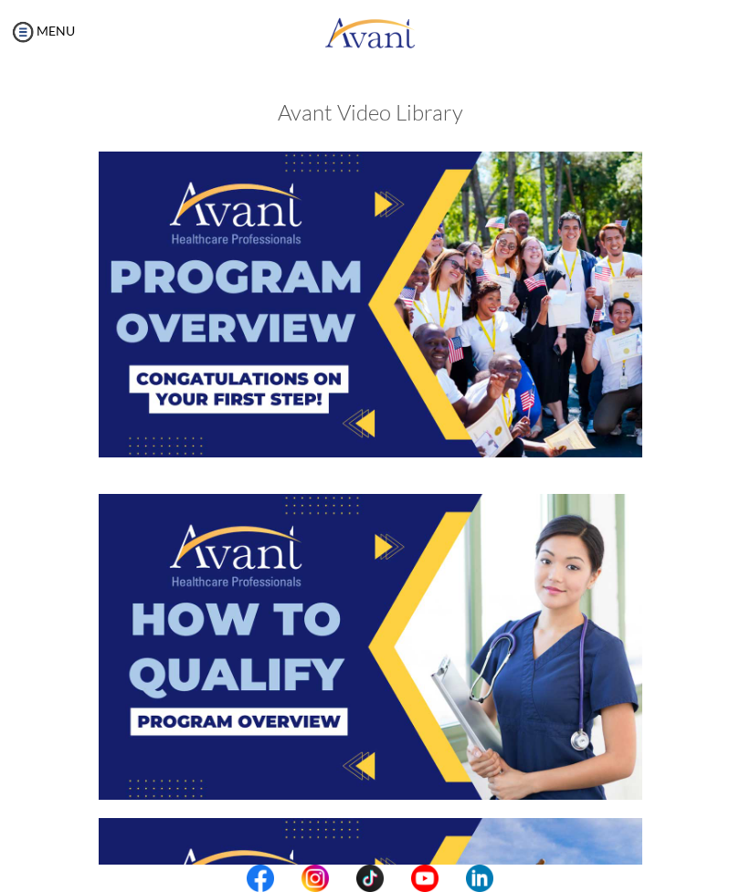
scroll to position [2655, 0]
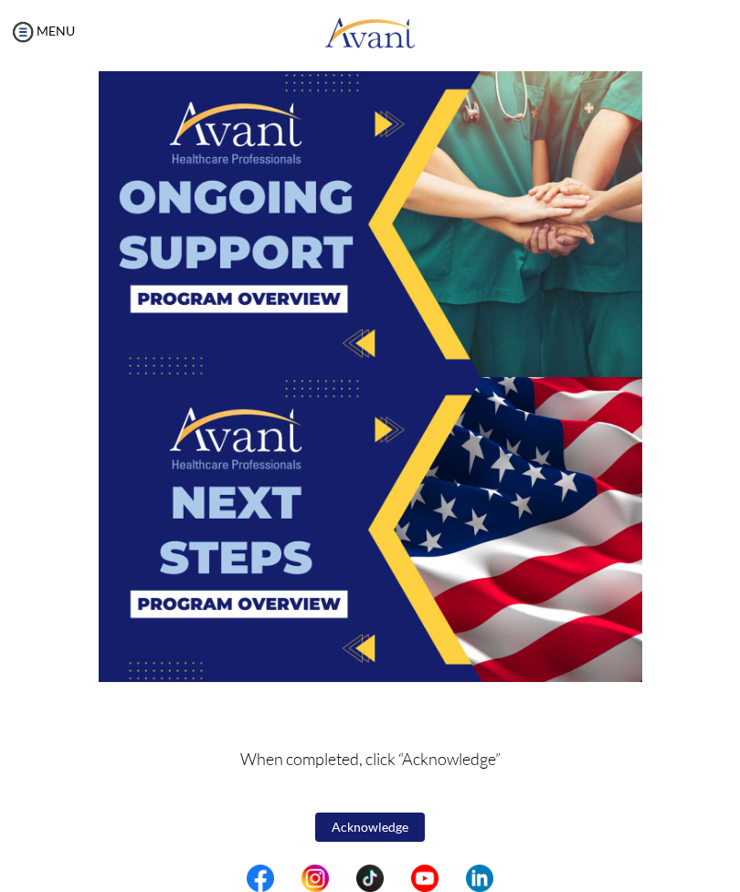
click at [383, 825] on button "Acknowledge" at bounding box center [370, 827] width 110 height 29
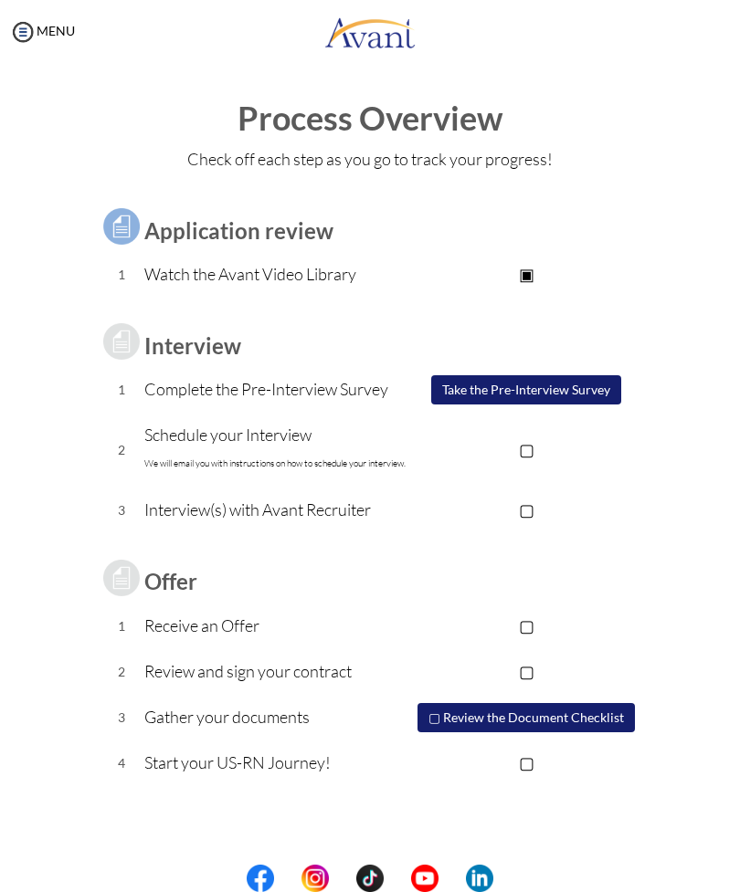
click at [552, 384] on button "Take the Pre-Interview Survey" at bounding box center [526, 389] width 190 height 29
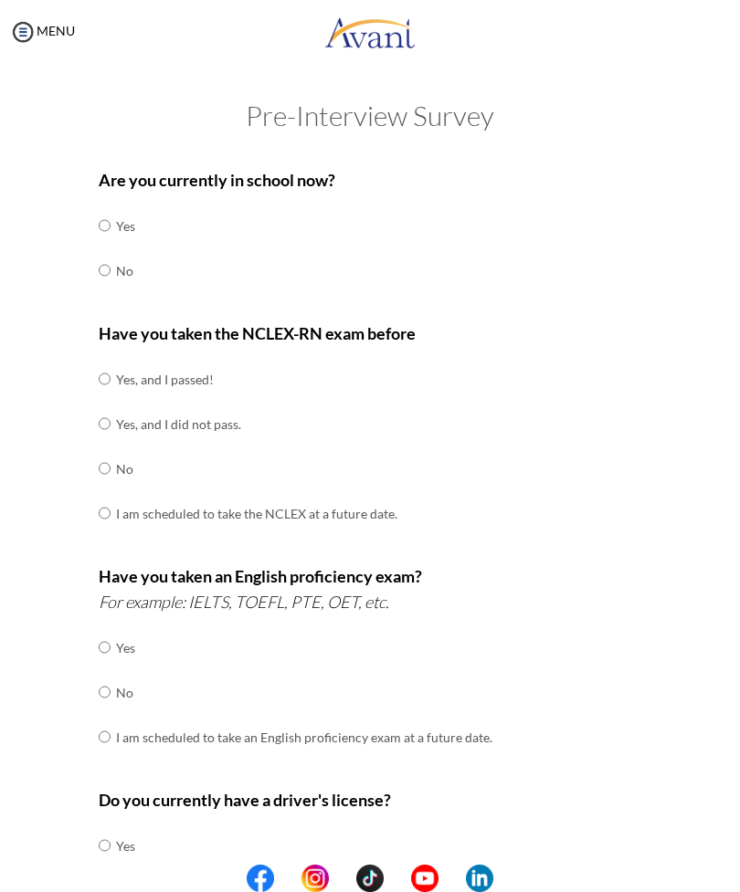
click at [110, 265] on input "radio" at bounding box center [105, 270] width 12 height 37
radio input "true"
click at [110, 458] on input "radio" at bounding box center [105, 468] width 12 height 37
radio input "true"
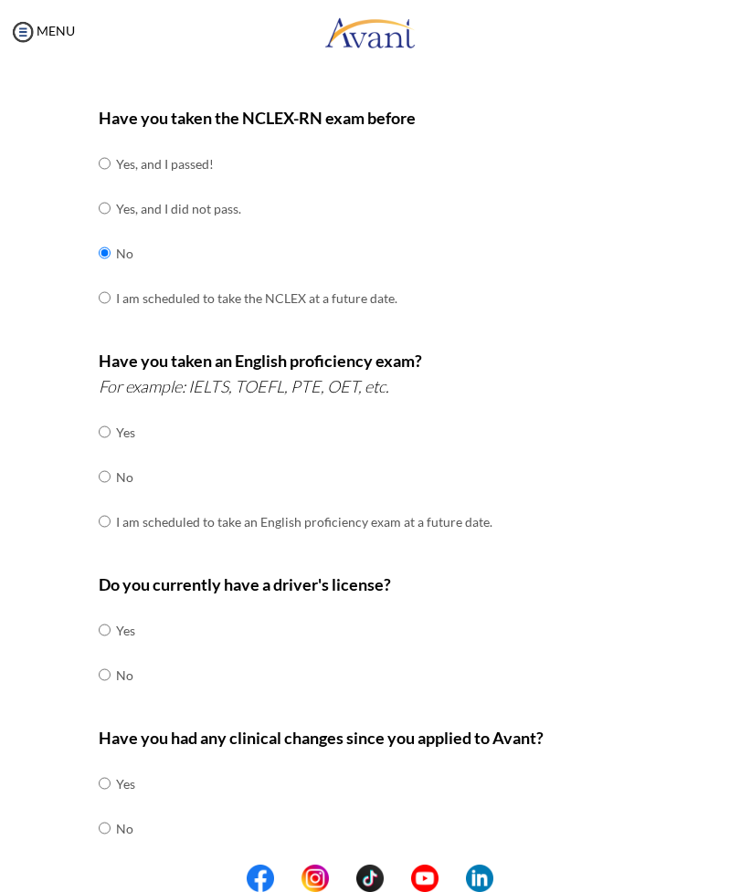
scroll to position [225, 0]
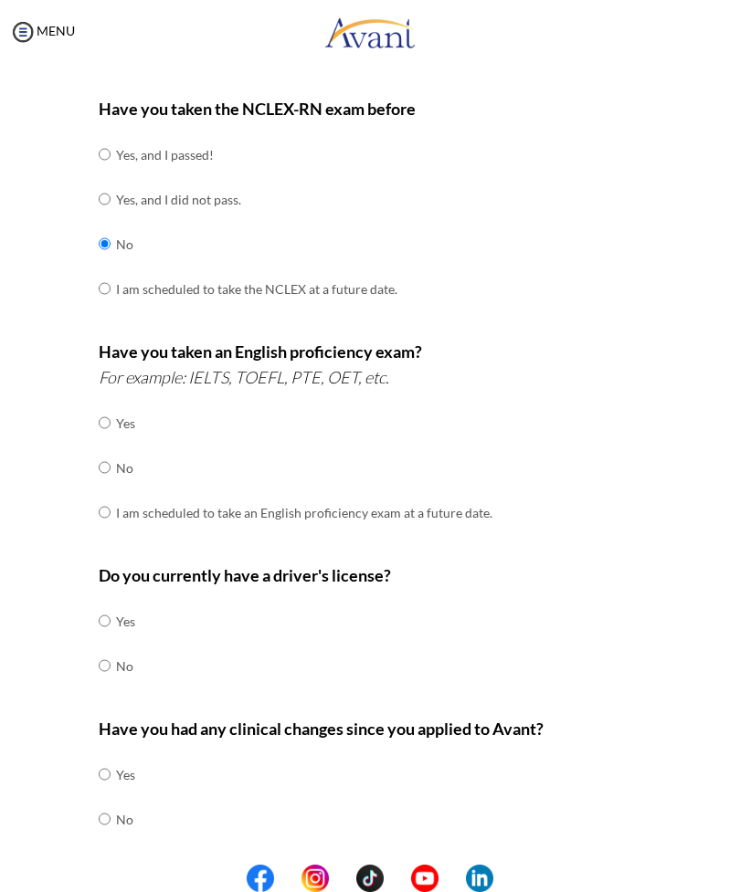
click at [108, 454] on input "radio" at bounding box center [105, 467] width 12 height 37
radio input "true"
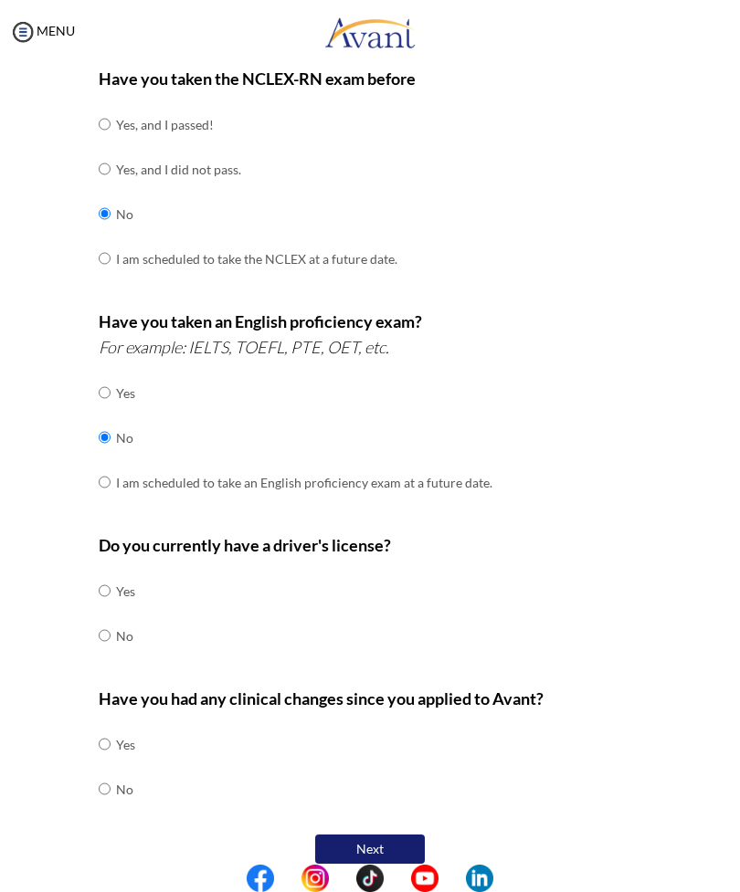
scroll to position [253, 0]
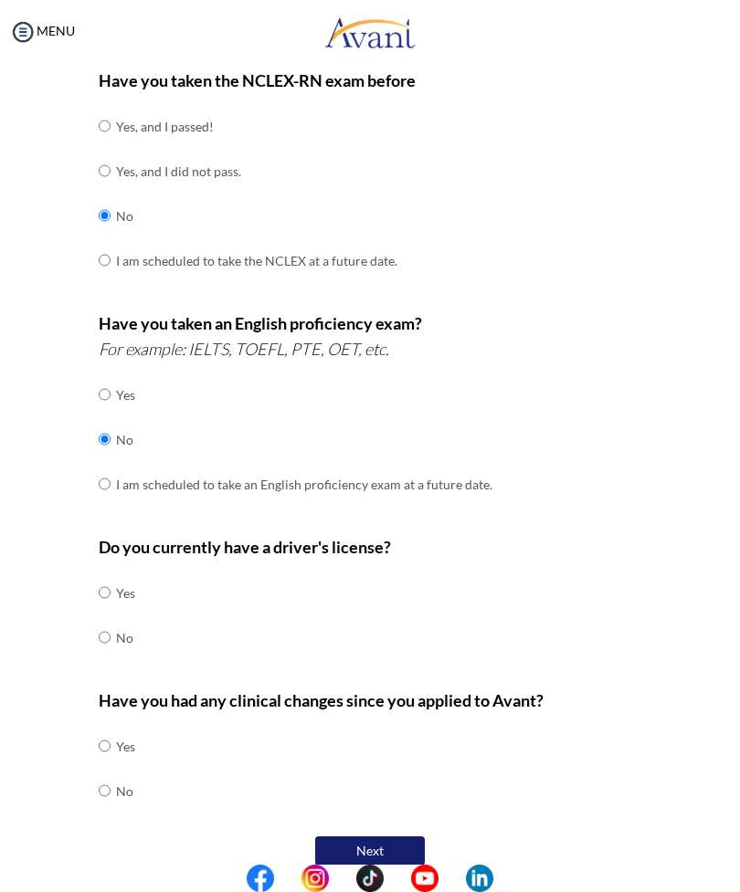
click at [110, 619] on input "radio" at bounding box center [105, 637] width 12 height 37
radio input "true"
click at [110, 728] on input "radio" at bounding box center [105, 746] width 12 height 37
radio input "true"
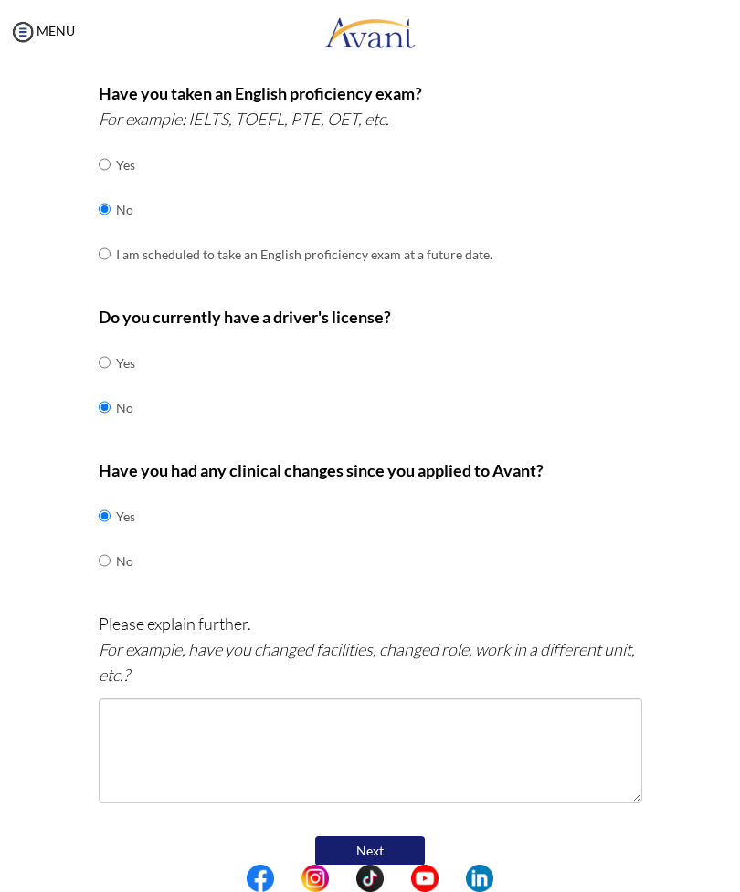
scroll to position [483, 0]
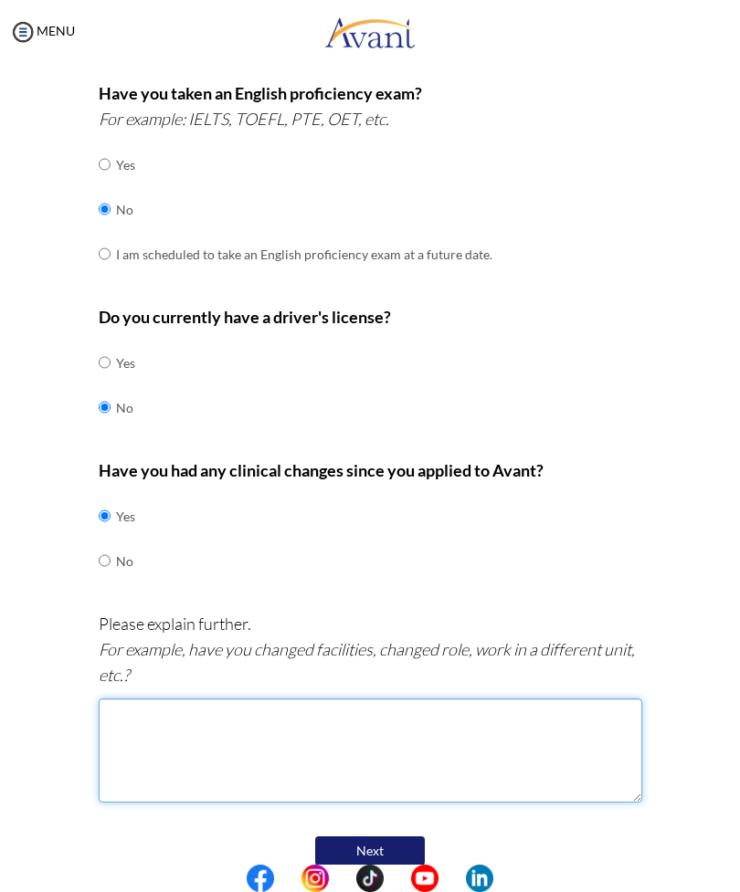
click at [442, 703] on textarea at bounding box center [370, 750] width 543 height 104
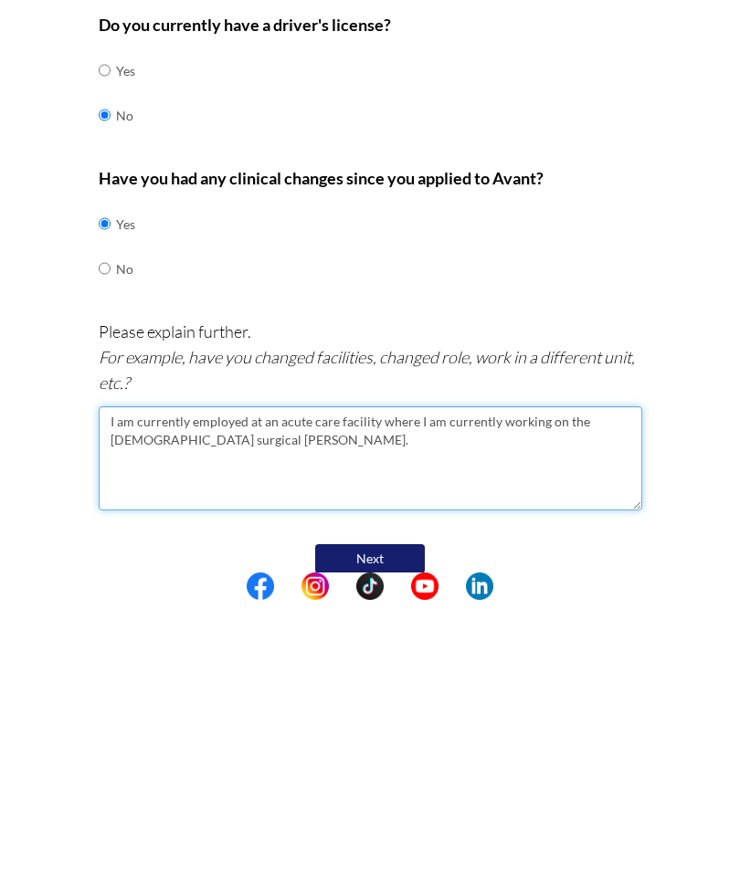
type textarea "I am currently employed at an acute care facility where I am currently working …"
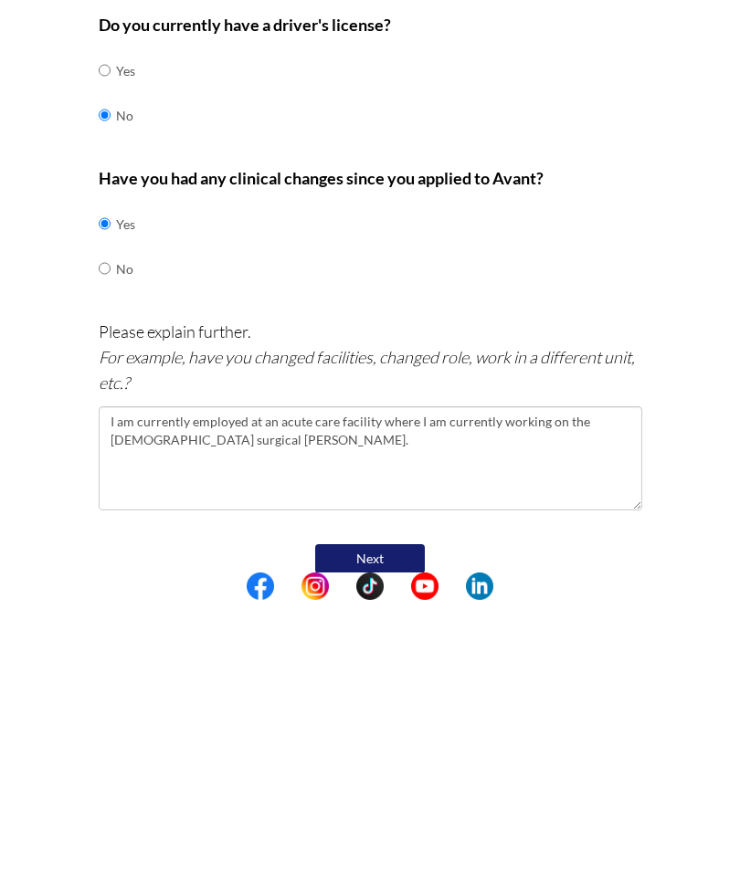
click at [377, 836] on button "Next" at bounding box center [370, 850] width 110 height 29
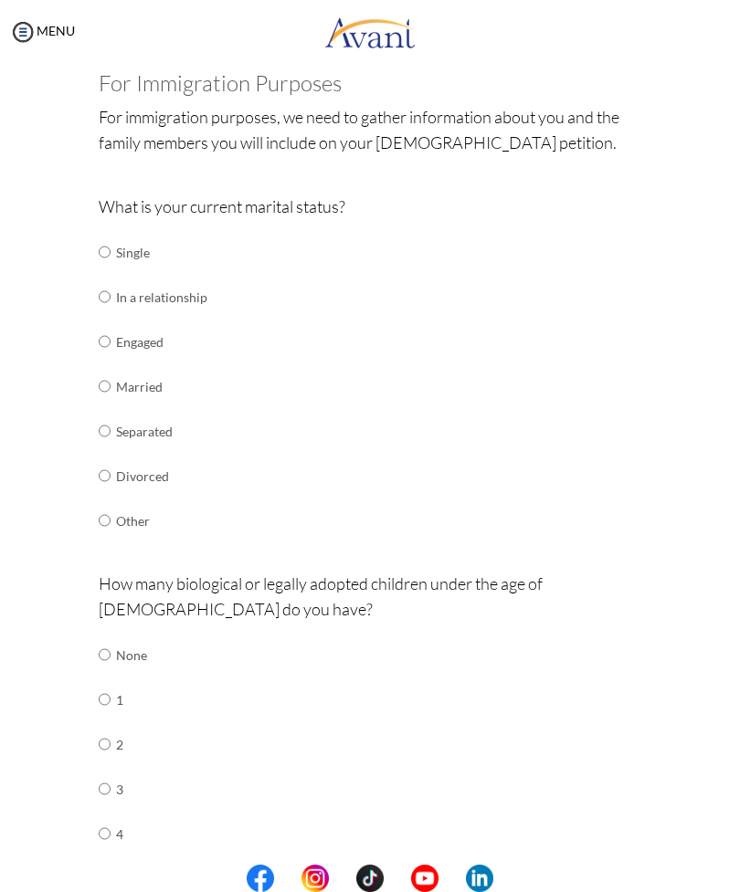
scroll to position [106, 0]
click at [139, 247] on td "Single" at bounding box center [161, 251] width 91 height 45
click at [109, 256] on input "radio" at bounding box center [105, 251] width 12 height 37
radio input "true"
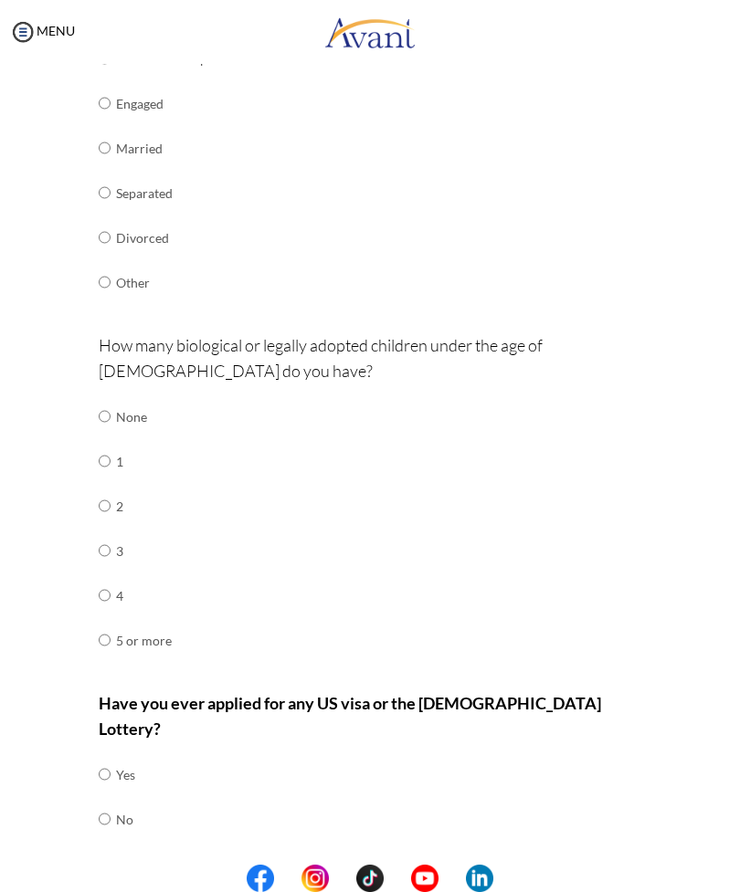
scroll to position [342, 0]
click at [103, 402] on input "radio" at bounding box center [105, 417] width 12 height 37
radio input "true"
click at [107, 757] on input "radio" at bounding box center [105, 775] width 12 height 37
radio input "true"
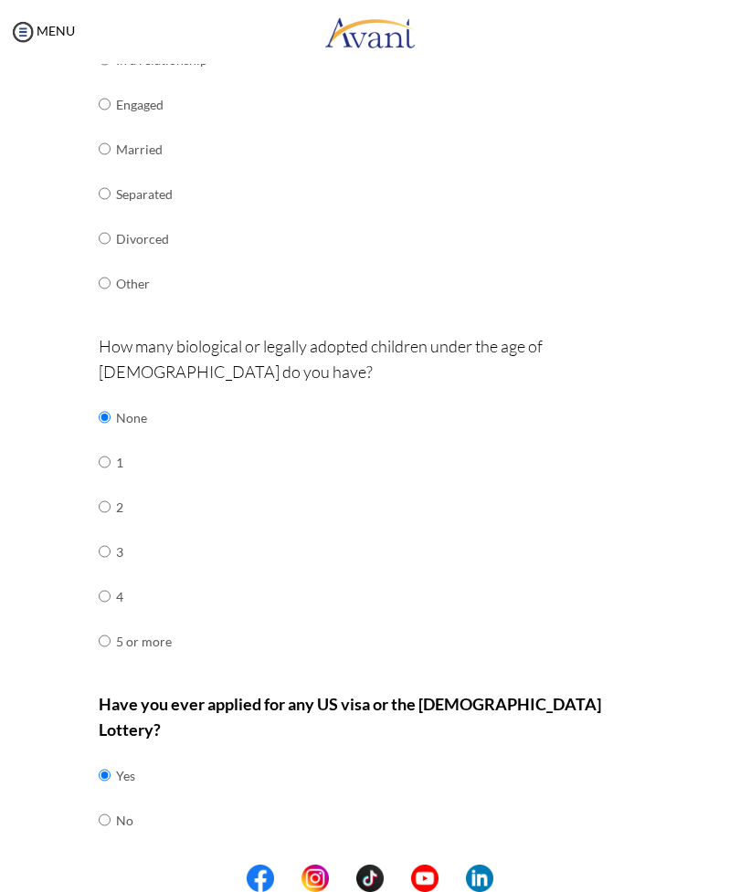
click at [434, 866] on button "Next" at bounding box center [429, 880] width 110 height 29
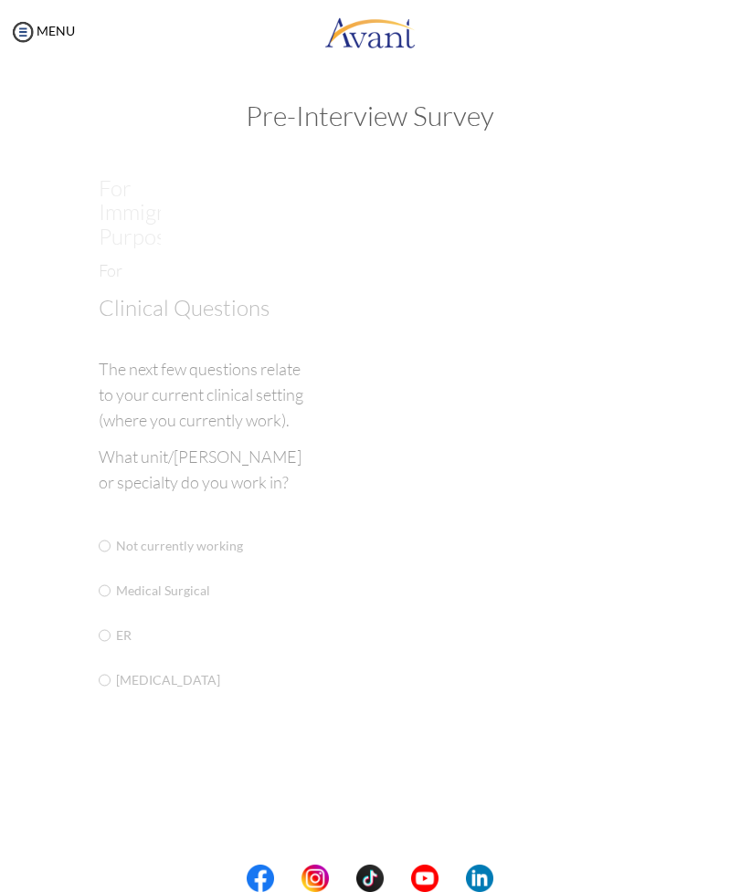
scroll to position [0, 0]
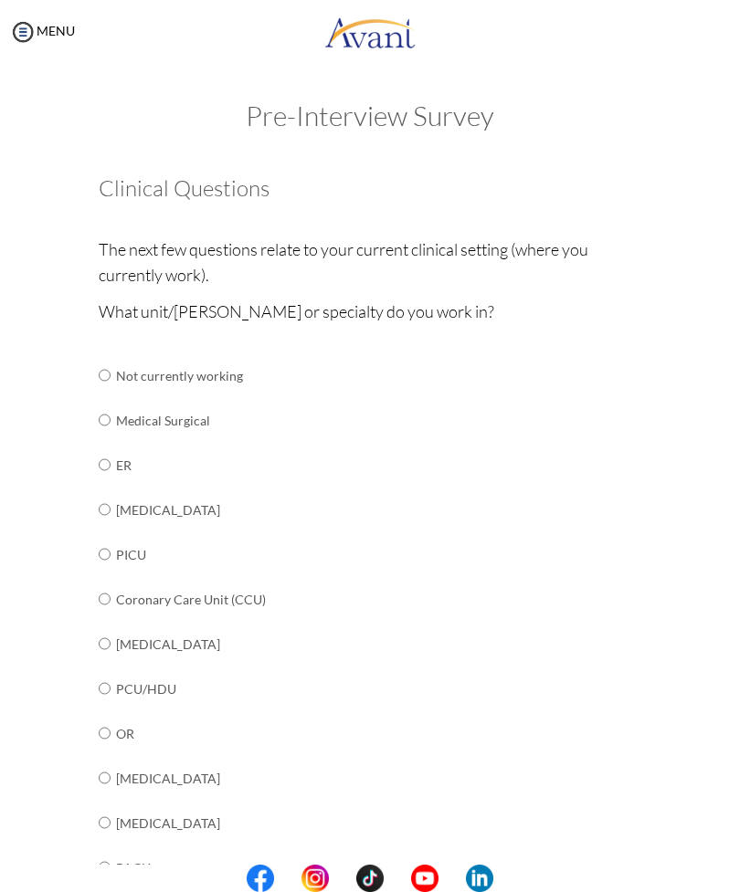
click at [189, 419] on td "Medical Surgical" at bounding box center [259, 420] width 286 height 45
click at [110, 415] on input "radio" at bounding box center [105, 420] width 12 height 37
radio input "true"
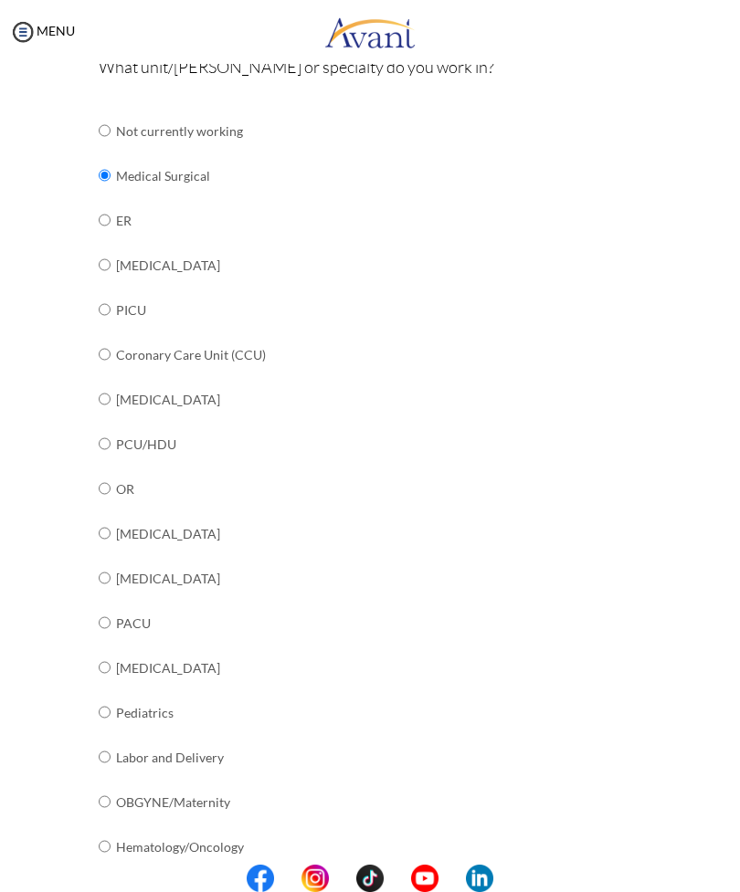
scroll to position [246, 0]
click at [630, 384] on div "What unit/ward or specialty do you work in? Not currently working Medical Surgi…" at bounding box center [370, 537] width 543 height 968
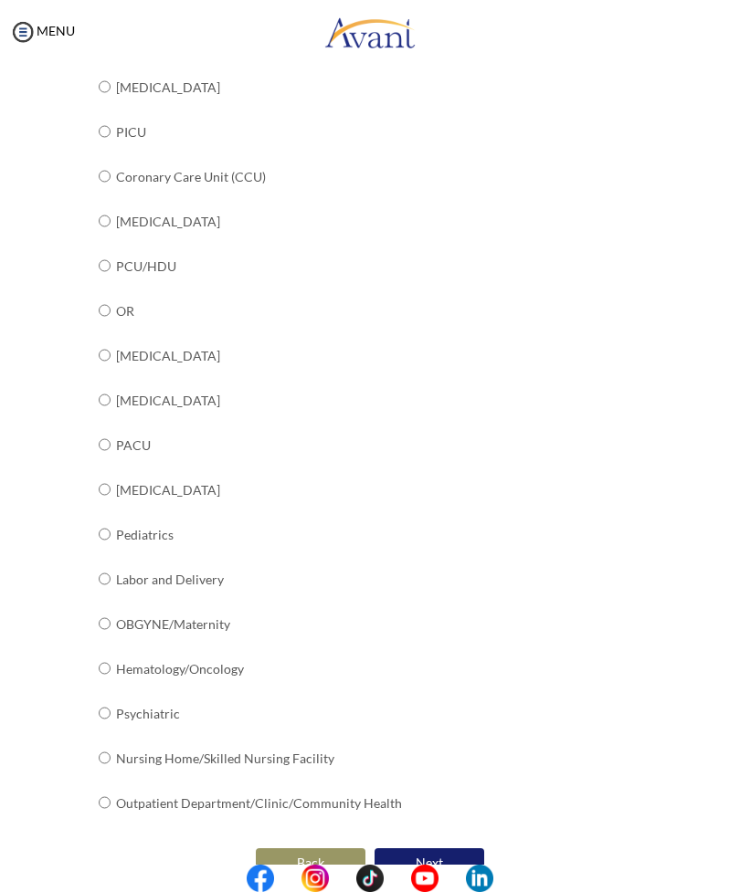
scroll to position [422, 0]
click at [109, 306] on input "radio" at bounding box center [105, 311] width 12 height 37
radio input "true"
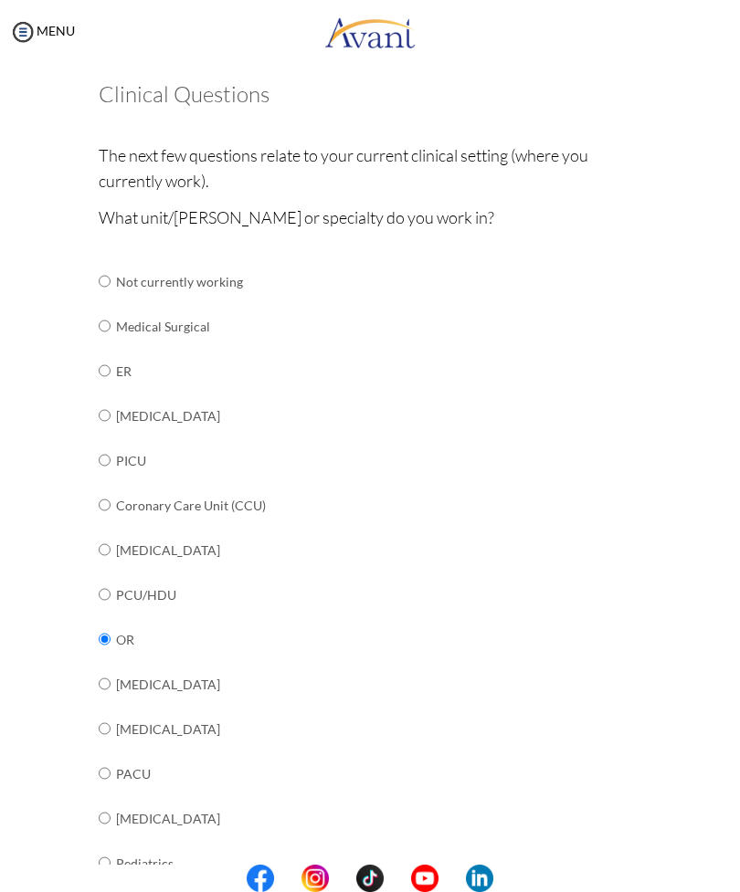
scroll to position [91, 0]
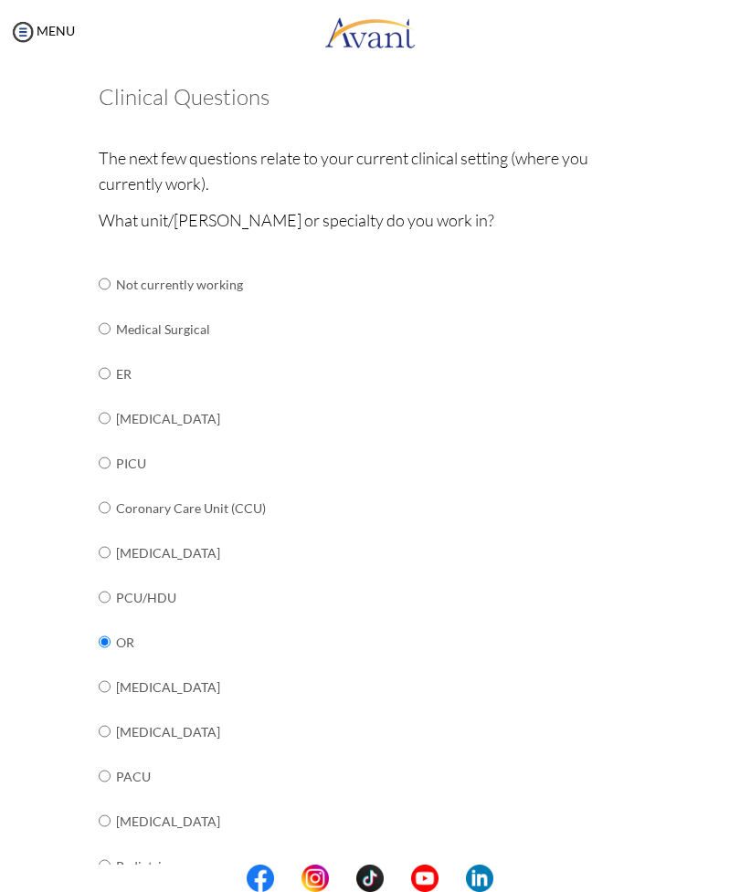
click at [102, 326] on input "radio" at bounding box center [105, 328] width 12 height 37
radio input "true"
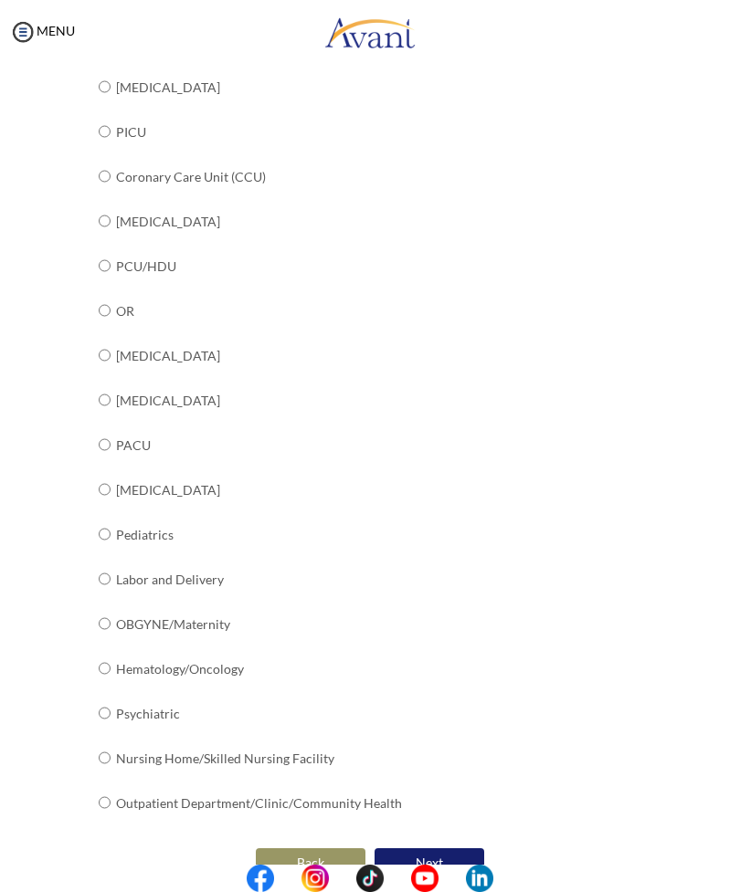
scroll to position [422, 0]
click at [448, 849] on button "Next" at bounding box center [429, 863] width 110 height 29
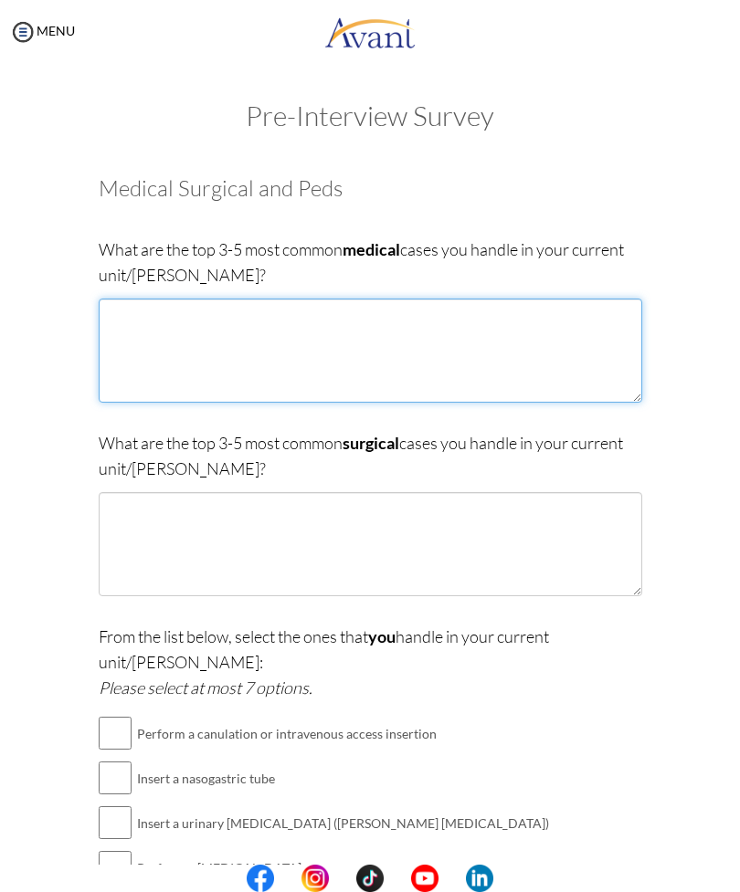
click at [128, 316] on textarea at bounding box center [370, 351] width 543 height 104
type textarea "Seizure, Diabetes Mellitus and Heart Failure"
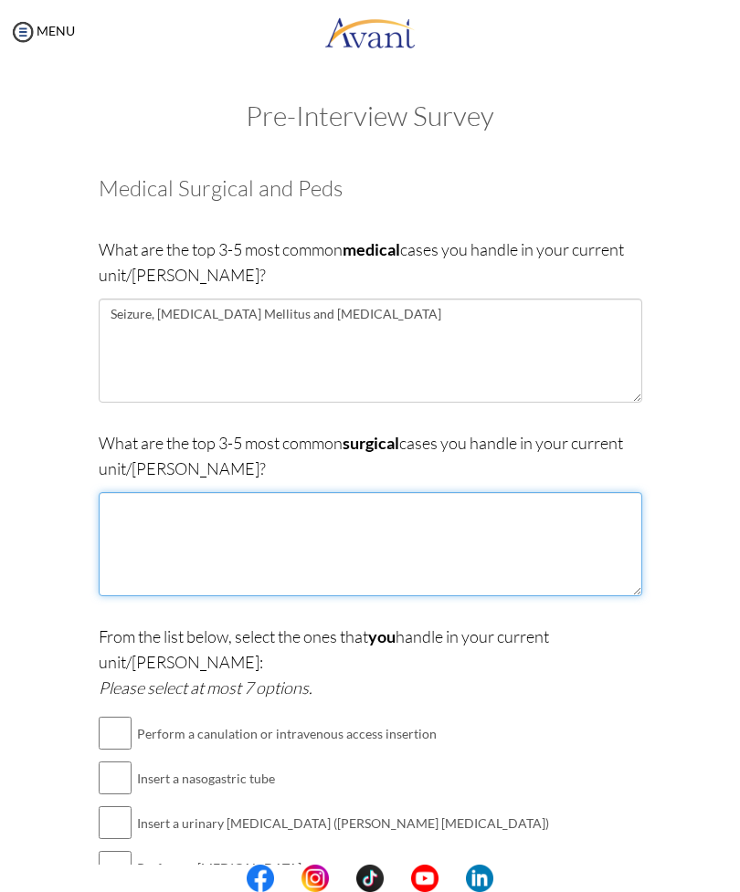
click at [481, 511] on textarea at bounding box center [370, 544] width 543 height 104
click at [196, 522] on textarea at bounding box center [370, 544] width 543 height 104
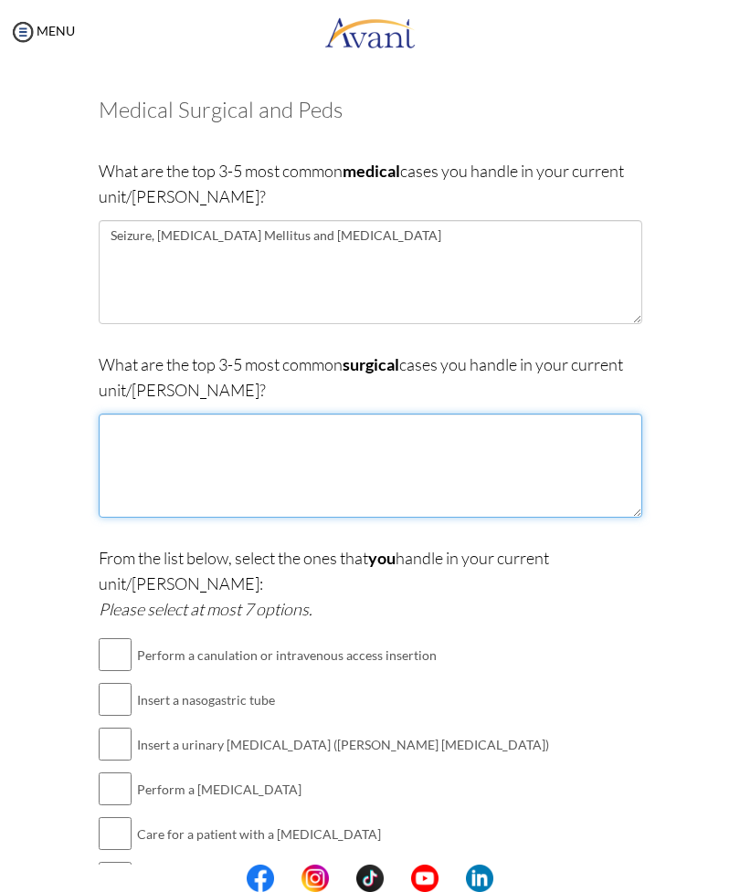
scroll to position [81, 0]
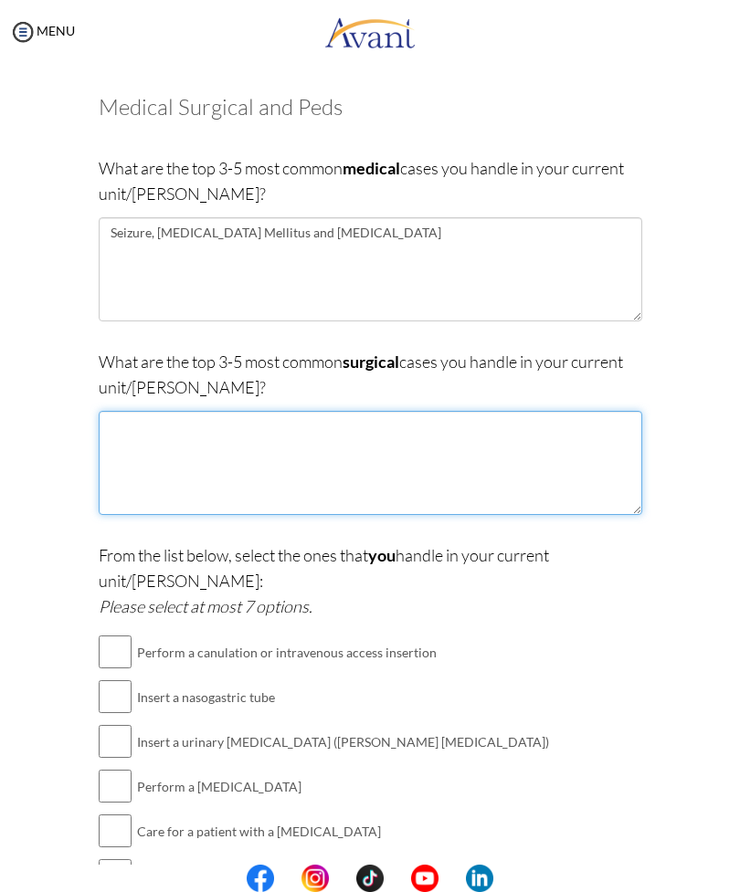
type textarea "C"
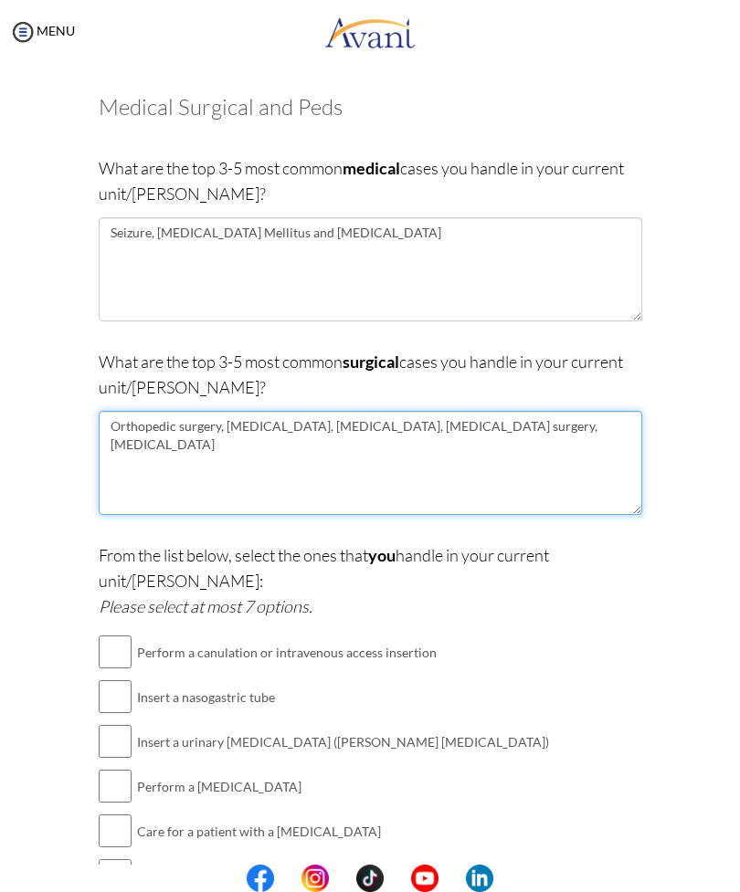
type textarea "Orthopedic surgery, cholecystectomy, mastectomy, gallbladder surgery, neurologi…"
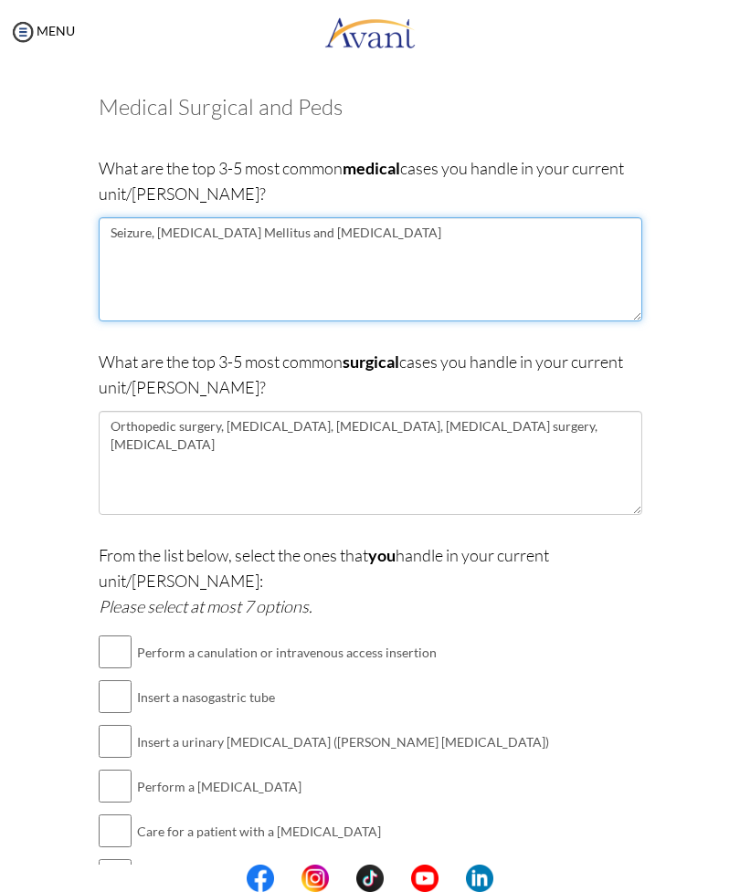
click at [478, 223] on textarea "Seizure, Diabetes Mellitus and Heart Failure" at bounding box center [370, 269] width 543 height 104
click at [488, 240] on textarea "Seizure, Diabetes Mellitus and Heart Failure" at bounding box center [370, 269] width 543 height 104
type textarea "Seizure, Diabetes Mellitus and Heart Failure, Asthma, tuberculosis, gastrointes…"
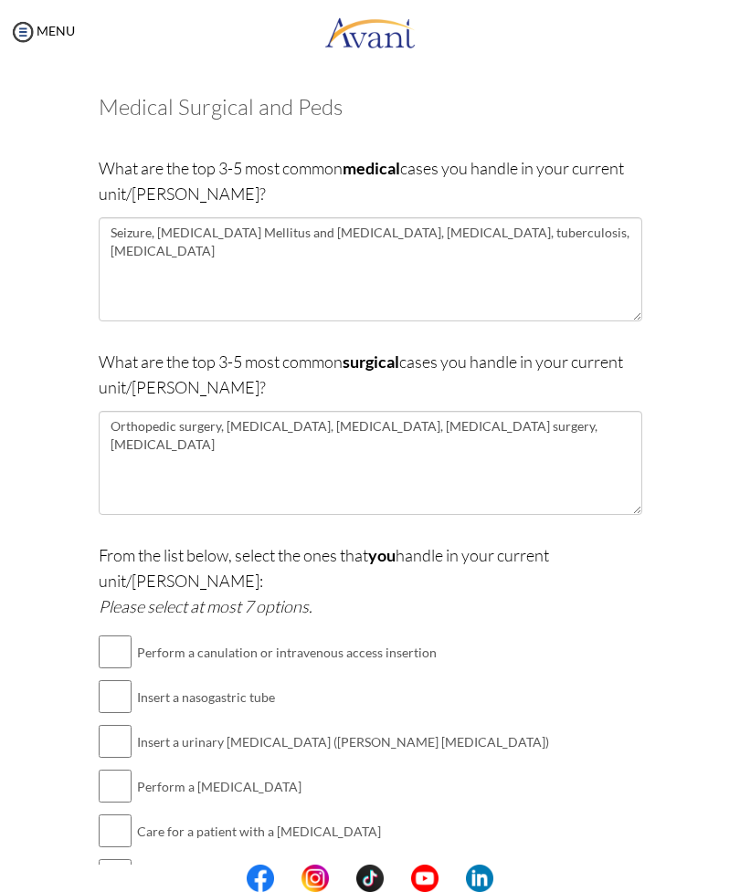
click at [682, 423] on div "Are you currently in school now? Yes No Have you taken the NCLEX-RN exam before…" at bounding box center [369, 561] width 685 height 968
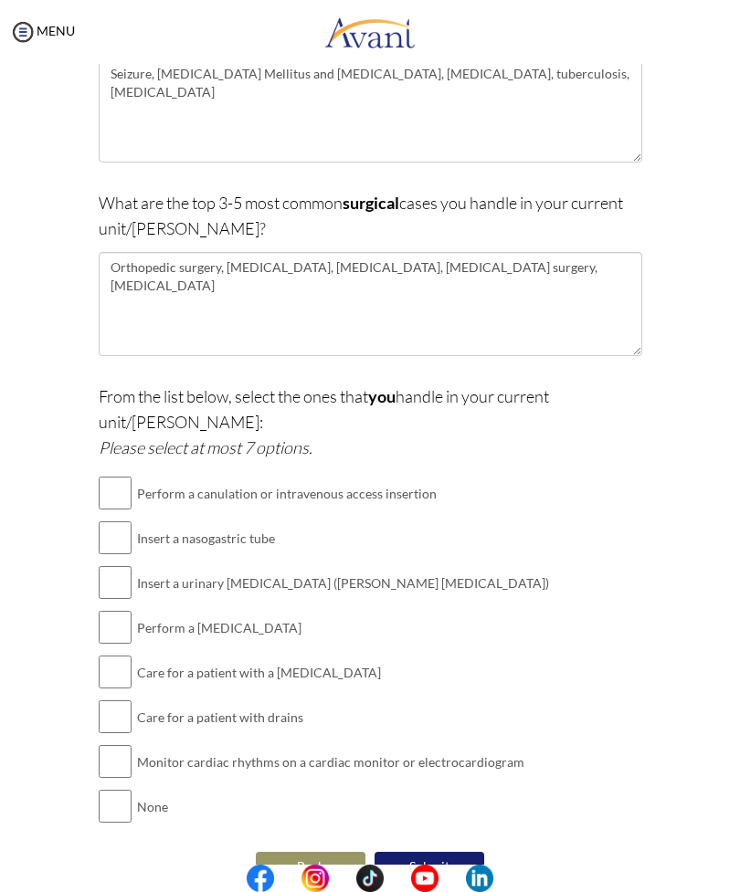
scroll to position [239, 0]
click at [118, 476] on input "checkbox" at bounding box center [115, 494] width 33 height 37
checkbox input "true"
click at [121, 565] on input "checkbox" at bounding box center [115, 583] width 33 height 37
checkbox input "true"
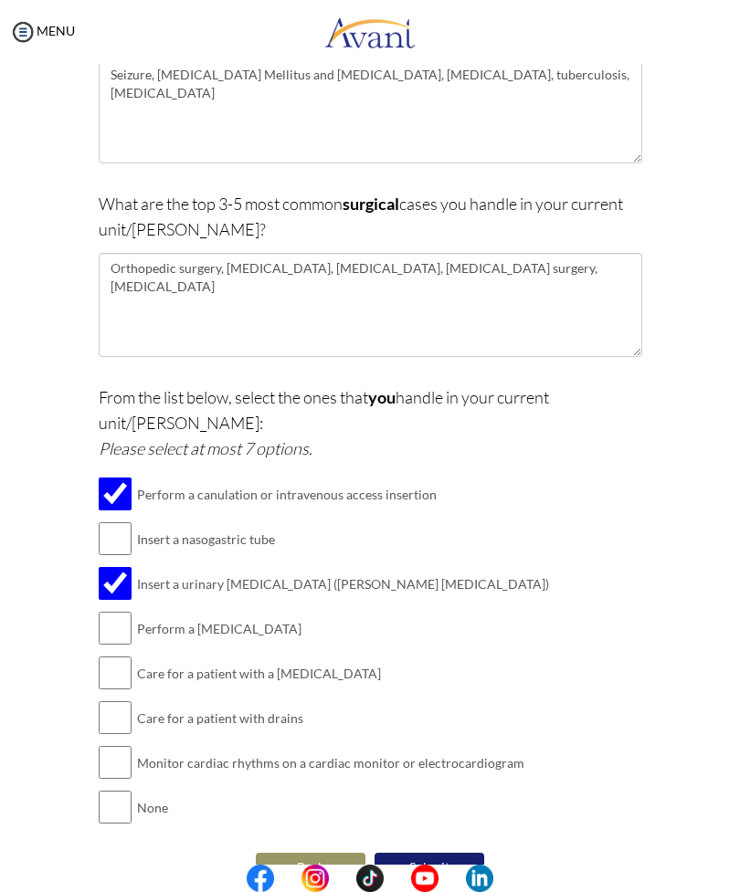
click at [121, 610] on input "checkbox" at bounding box center [115, 628] width 33 height 37
checkbox input "true"
click at [110, 699] on input "checkbox" at bounding box center [115, 717] width 33 height 37
checkbox input "true"
click at [116, 744] on input "checkbox" at bounding box center [115, 762] width 33 height 37
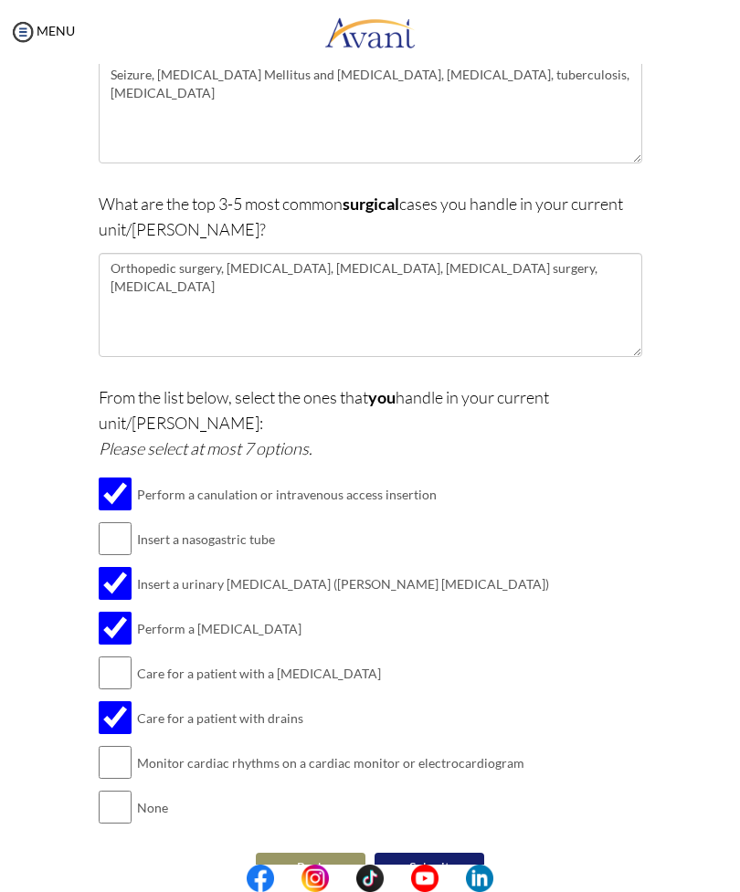
checkbox input "true"
click at [446, 853] on button "Submit" at bounding box center [429, 867] width 110 height 29
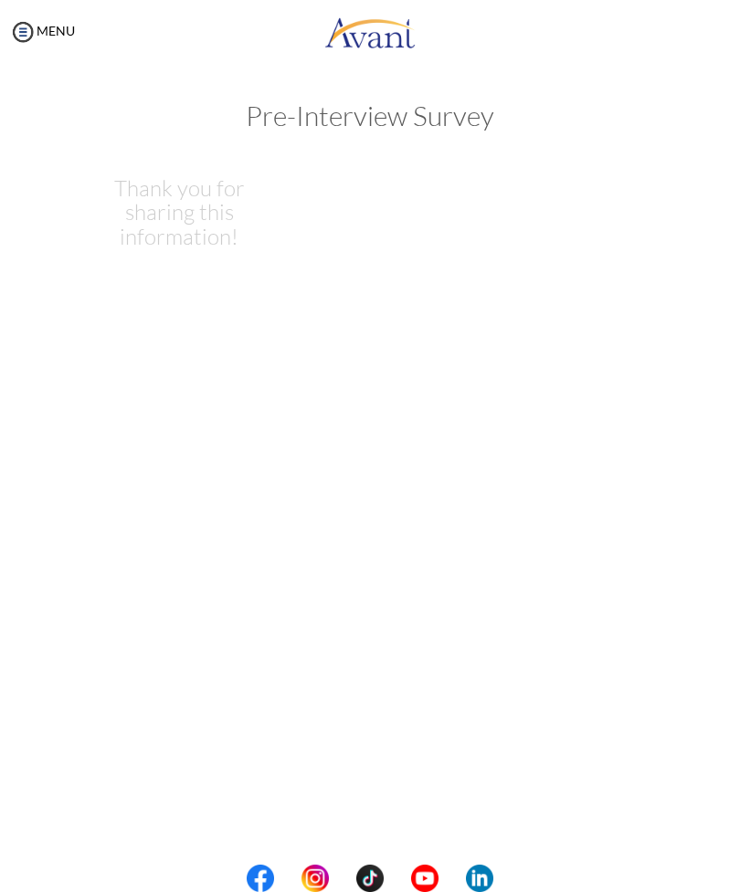
scroll to position [0, 0]
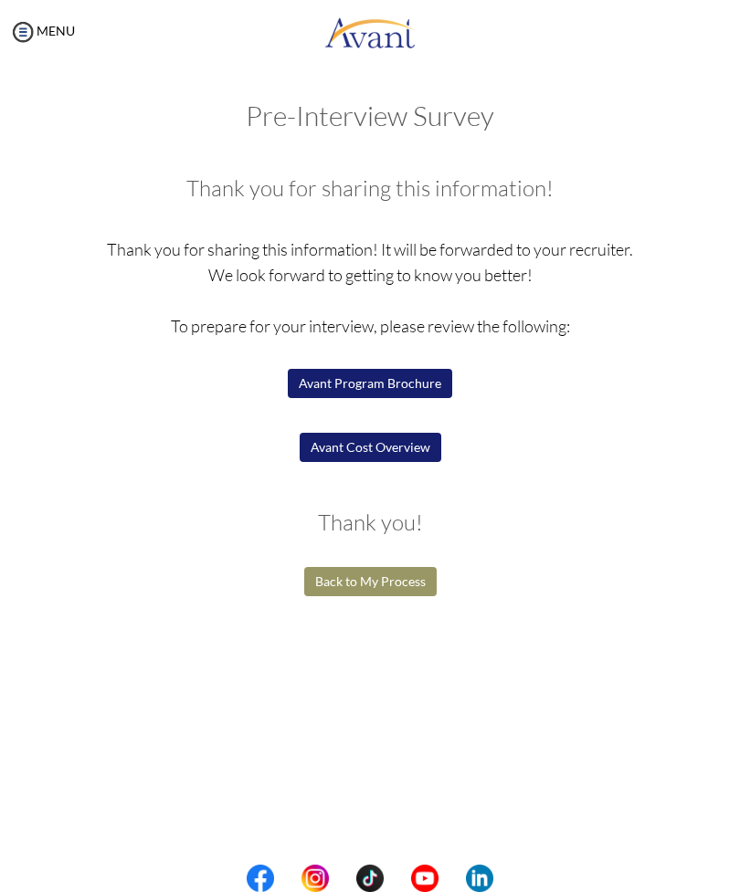
click at [406, 378] on button "Avant Program Brochure" at bounding box center [370, 383] width 164 height 29
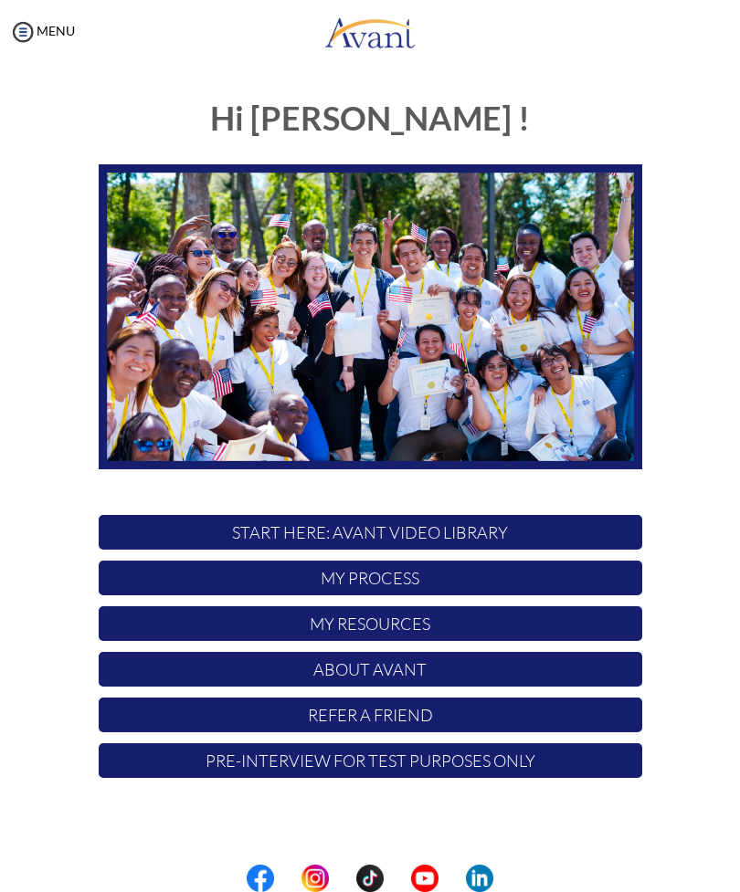
click at [452, 572] on p "My Process" at bounding box center [370, 578] width 543 height 35
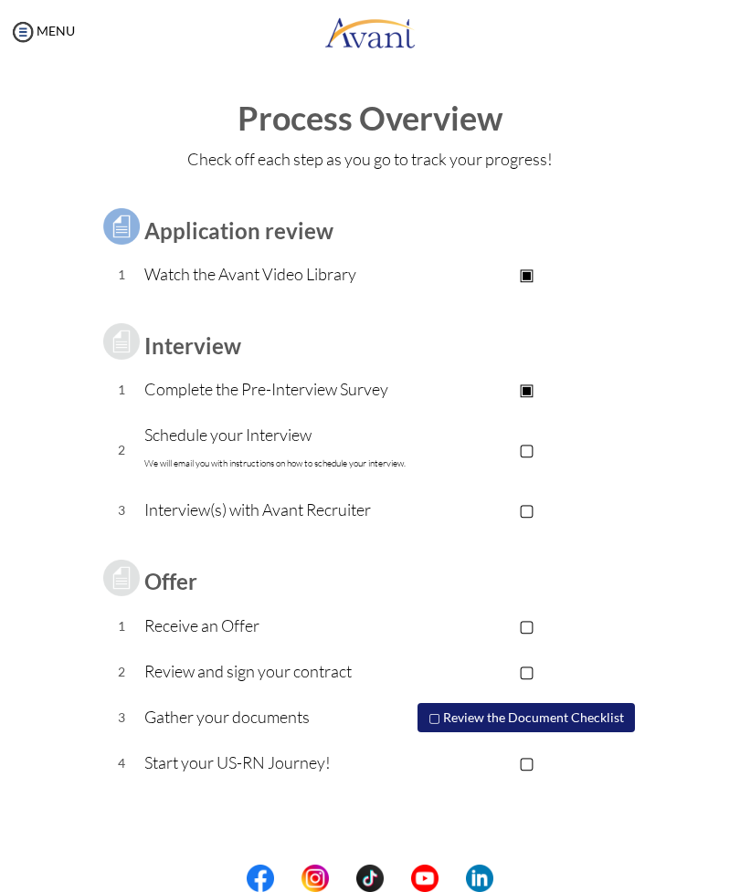
click at [530, 448] on p "▢" at bounding box center [526, 449] width 231 height 26
click at [24, 36] on img at bounding box center [22, 31] width 27 height 27
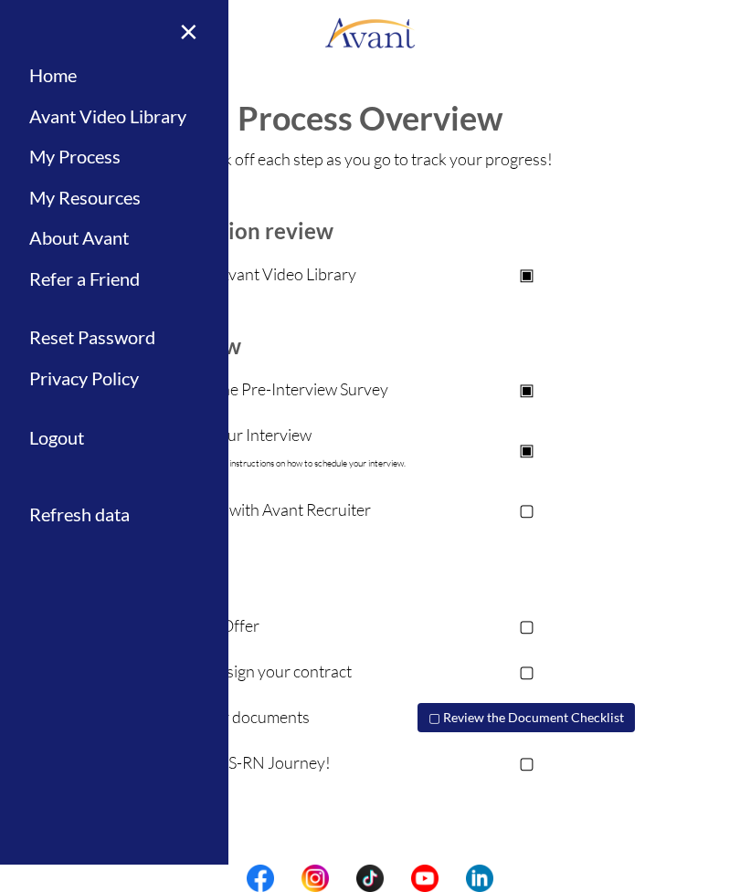
click at [119, 69] on link "Home" at bounding box center [114, 75] width 228 height 41
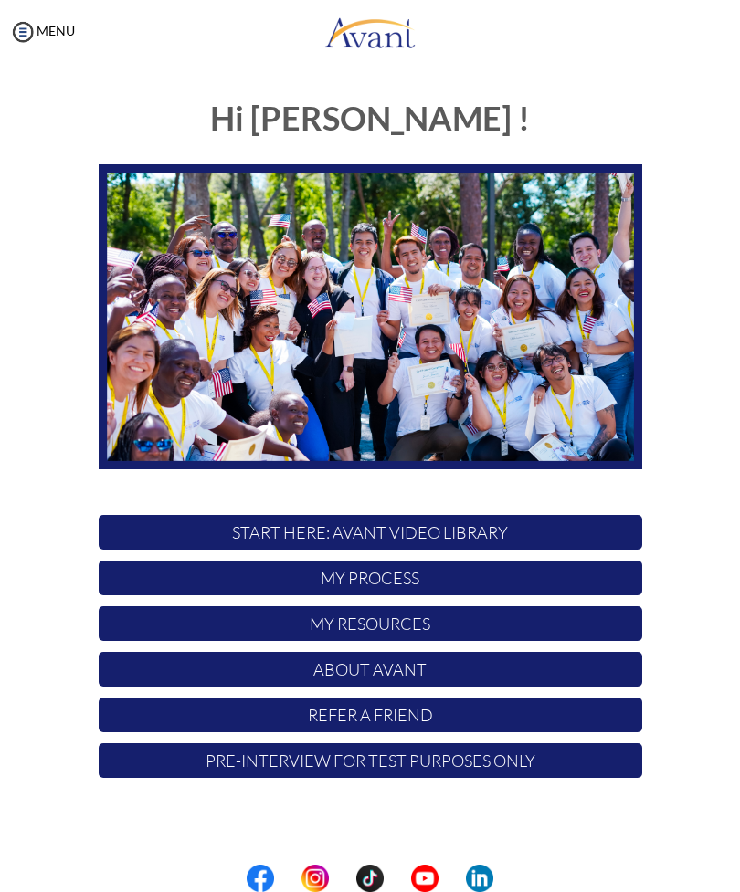
click at [423, 627] on p "My Resources" at bounding box center [370, 623] width 543 height 35
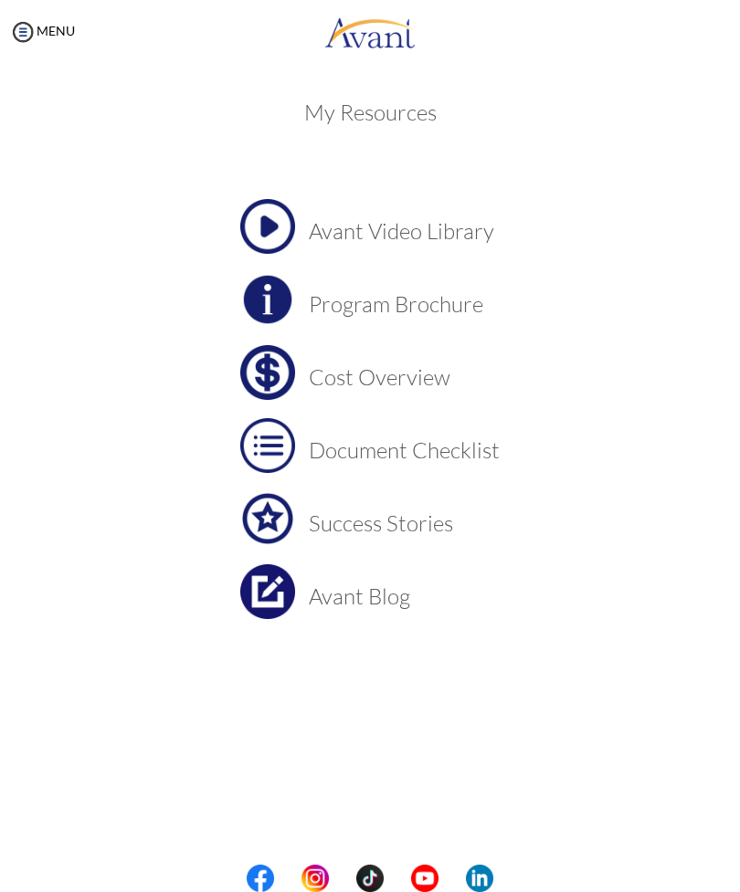
click at [450, 307] on h3 "Program Brochure" at bounding box center [404, 304] width 191 height 24
click at [415, 383] on h3 "Cost Overview" at bounding box center [404, 377] width 191 height 24
click at [286, 369] on img at bounding box center [267, 372] width 55 height 55
click at [410, 452] on h3 "Document Checklist" at bounding box center [404, 450] width 191 height 24
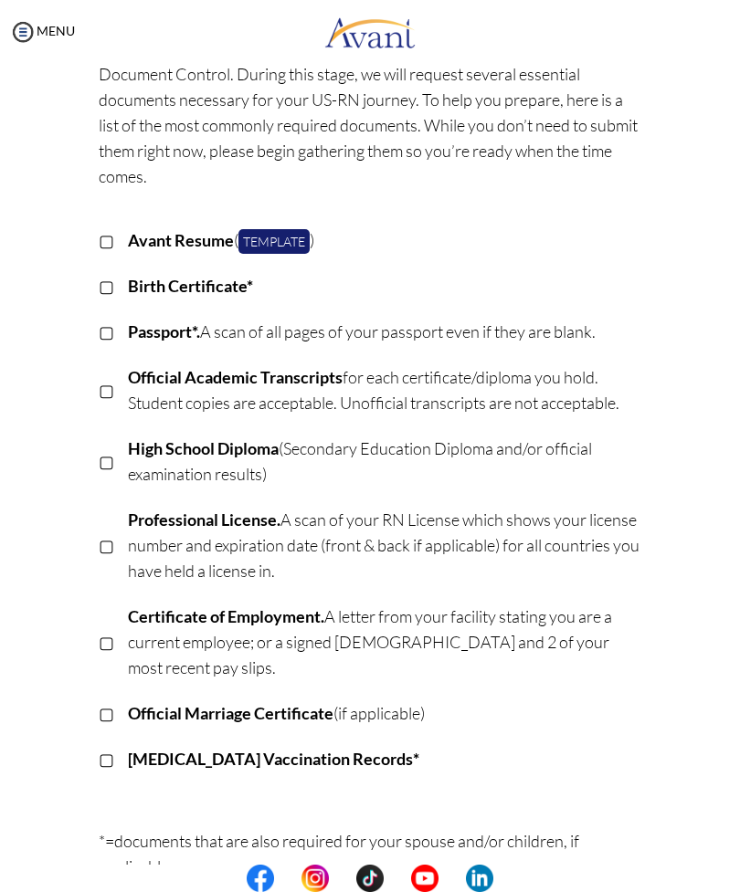
scroll to position [100, 0]
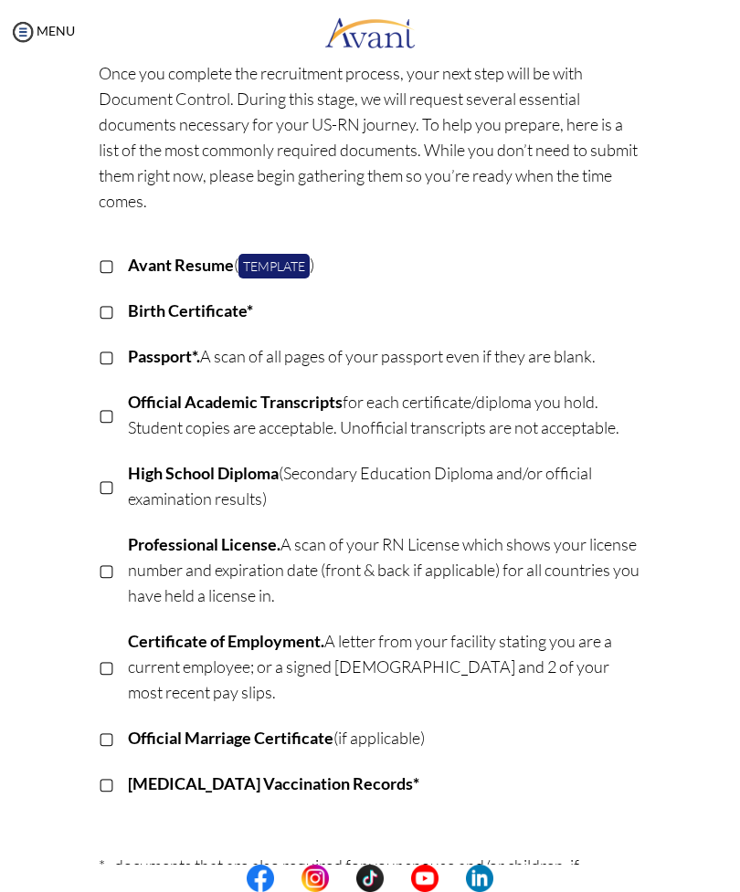
click at [113, 252] on p "▢" at bounding box center [107, 265] width 16 height 26
click at [110, 315] on p "▢" at bounding box center [107, 311] width 16 height 26
click at [112, 348] on p "▢" at bounding box center [107, 356] width 16 height 26
click at [122, 480] on td at bounding box center [121, 486] width 14 height 71
click at [112, 479] on p "▢" at bounding box center [107, 486] width 16 height 26
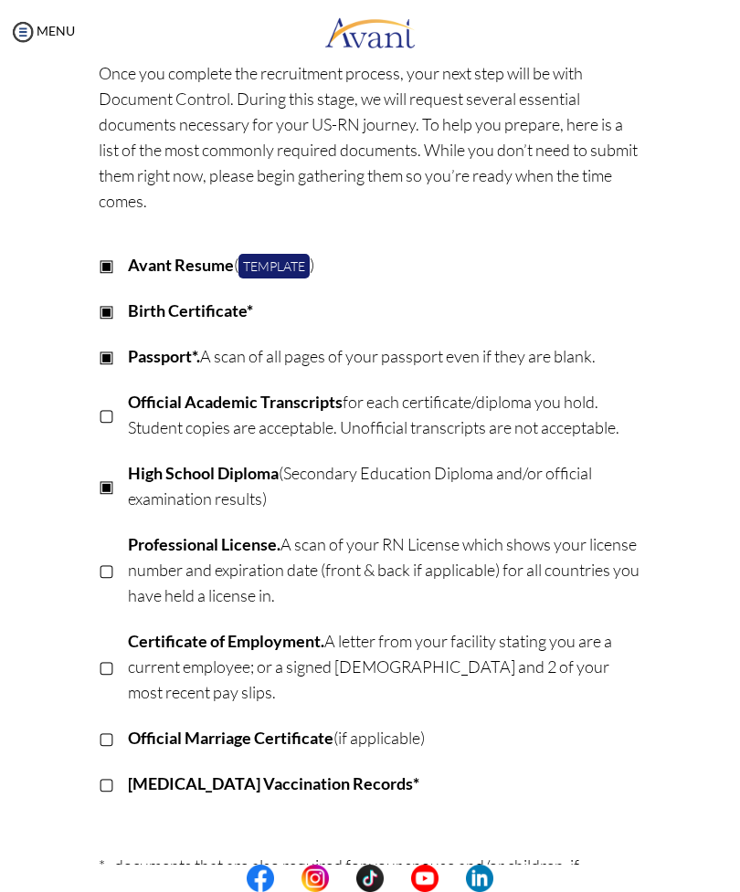
click at [114, 572] on p "▢" at bounding box center [107, 570] width 16 height 26
click at [117, 799] on div "Once you complete the recruitment process, your next step will be with Document…" at bounding box center [370, 603] width 571 height 1105
click at [113, 771] on p "▢" at bounding box center [107, 784] width 16 height 26
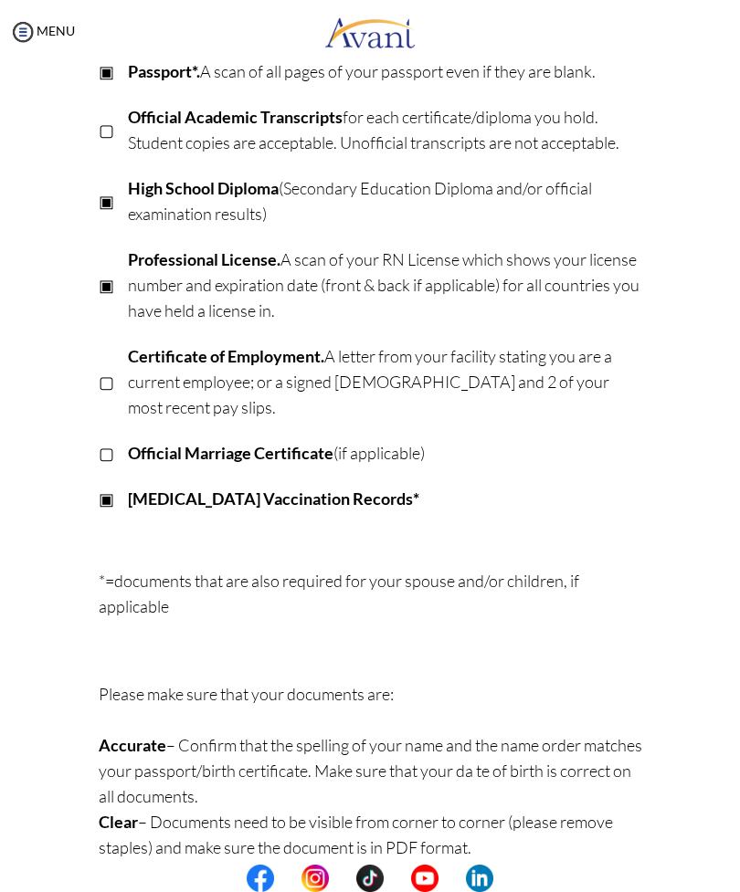
scroll to position [384, 0]
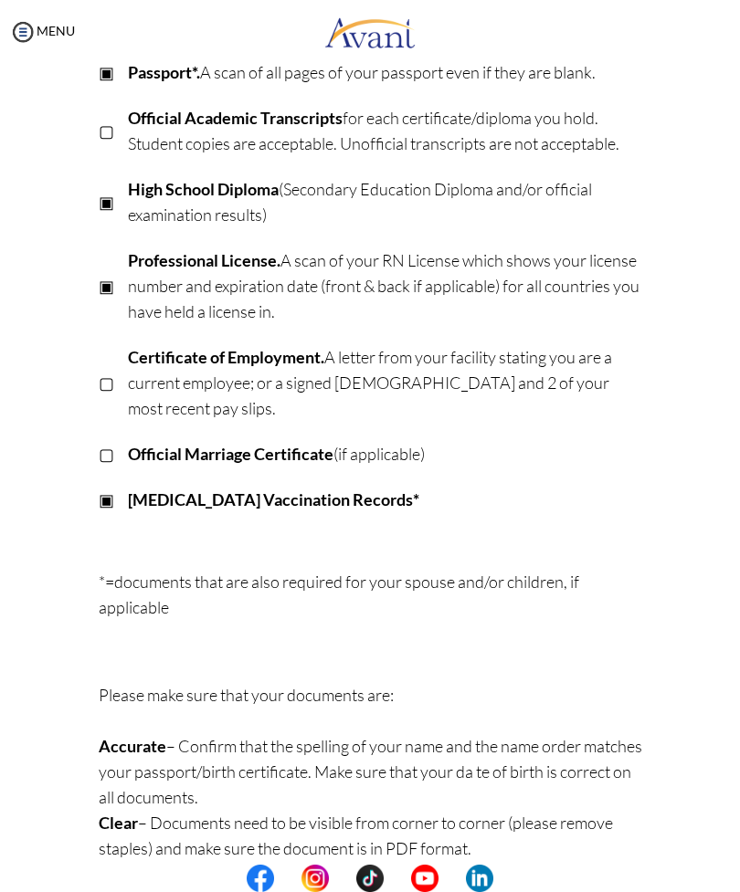
click at [34, 33] on img at bounding box center [22, 31] width 27 height 27
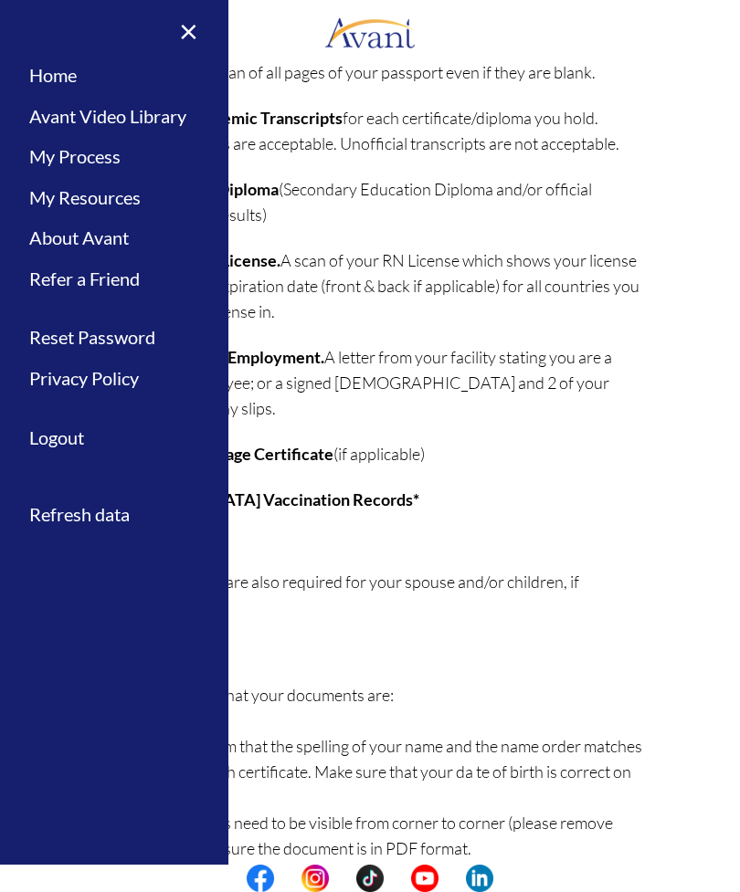
click at [93, 73] on link "Home" at bounding box center [114, 75] width 228 height 41
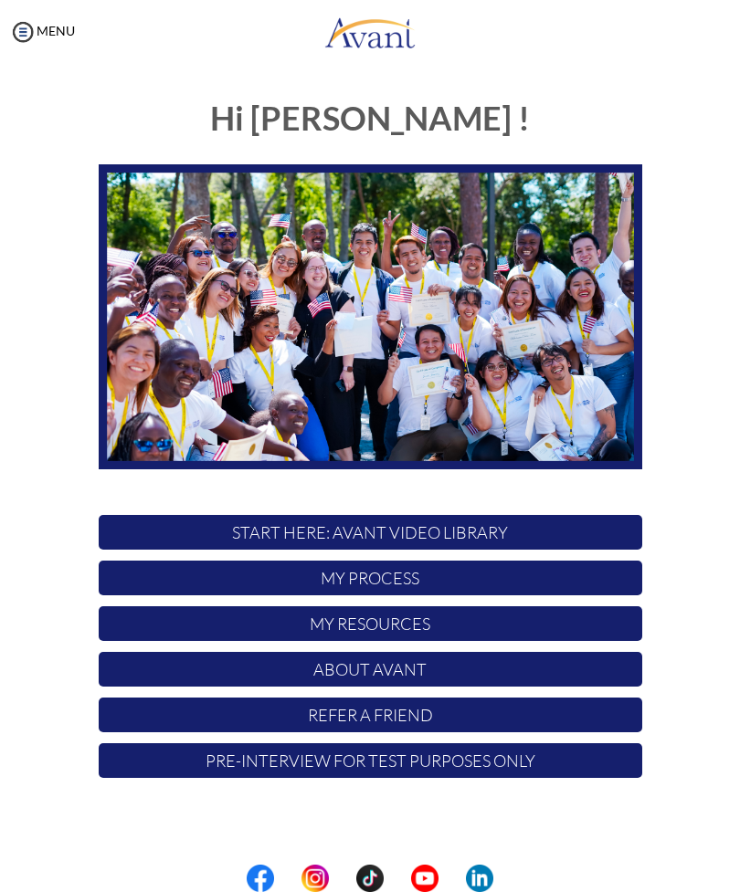
click at [463, 617] on p "My Resources" at bounding box center [370, 623] width 543 height 35
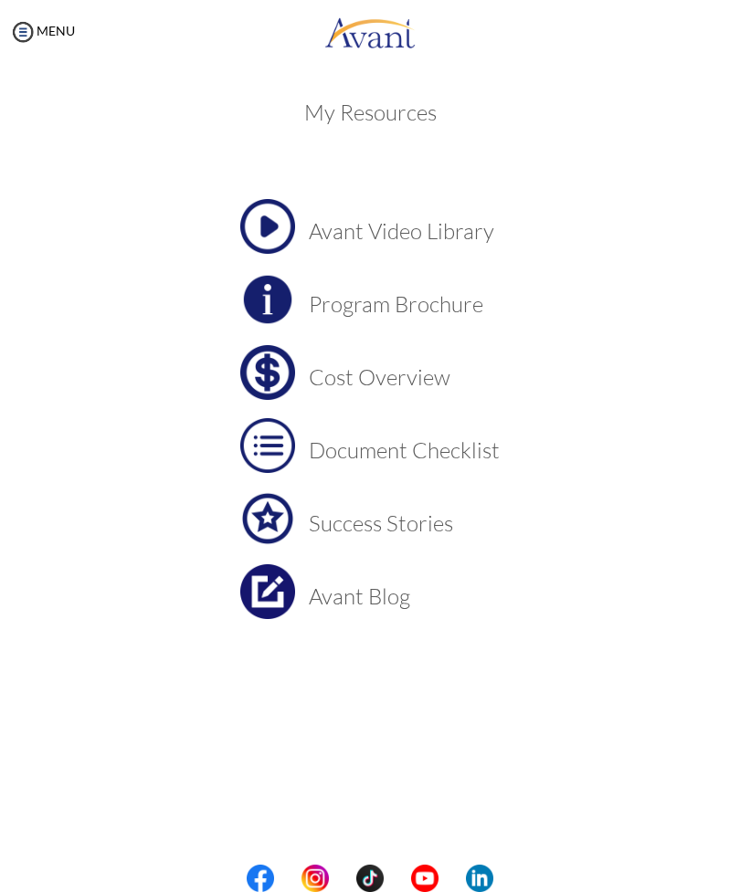
click at [380, 535] on h3 "Success Stories" at bounding box center [404, 523] width 191 height 24
click at [19, 27] on img at bounding box center [22, 31] width 27 height 27
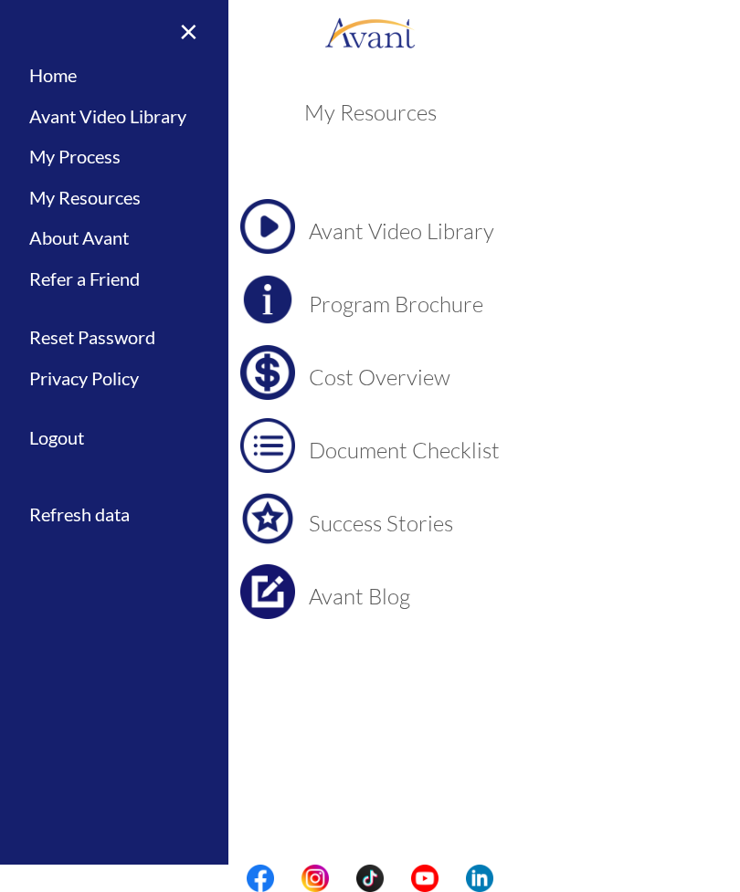
click at [68, 445] on link "Logout" at bounding box center [114, 437] width 228 height 41
